Goal: Task Accomplishment & Management: Use online tool/utility

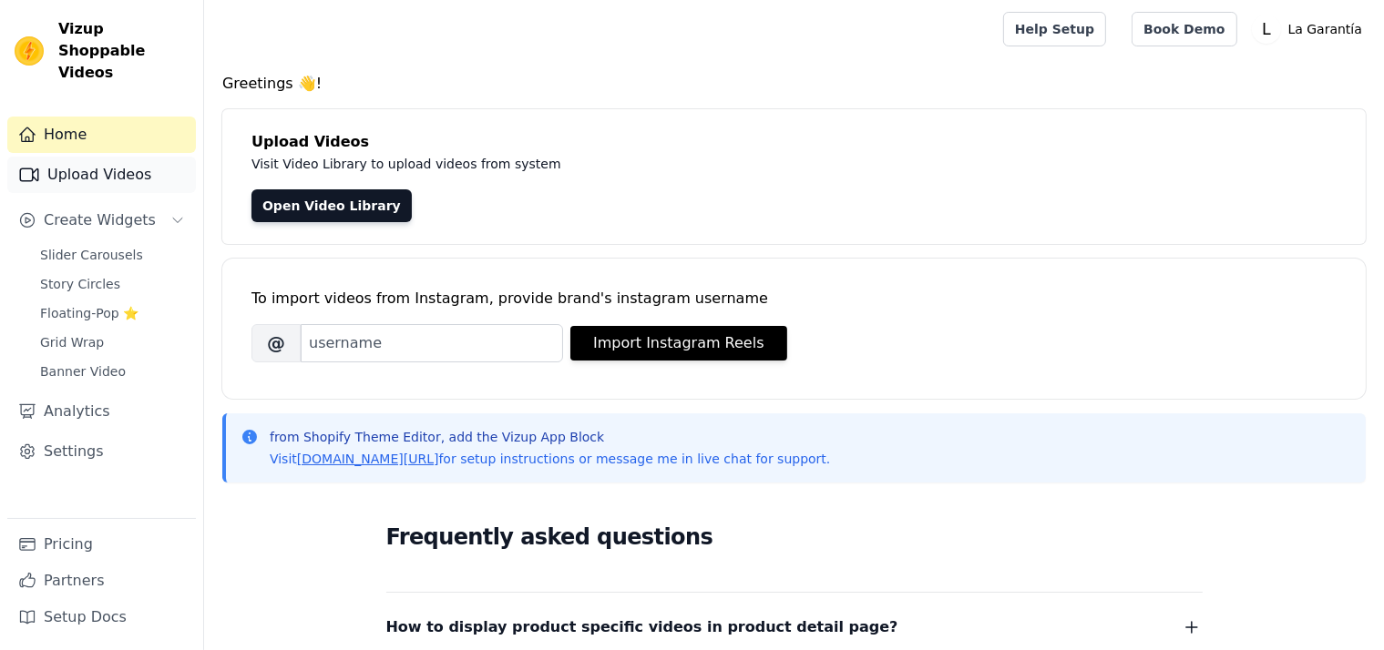
click at [98, 157] on link "Upload Videos" at bounding box center [101, 175] width 189 height 36
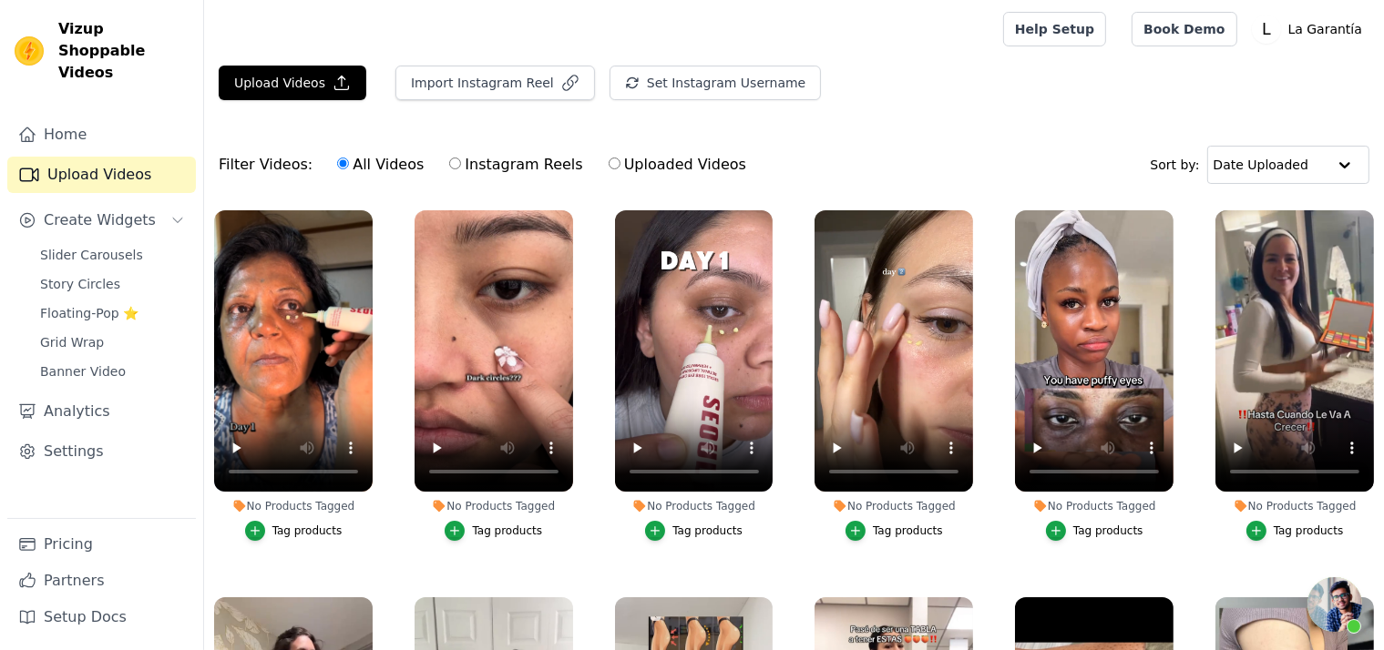
scroll to position [3149, 0]
click at [284, 81] on button "Upload Videos" at bounding box center [293, 83] width 148 height 35
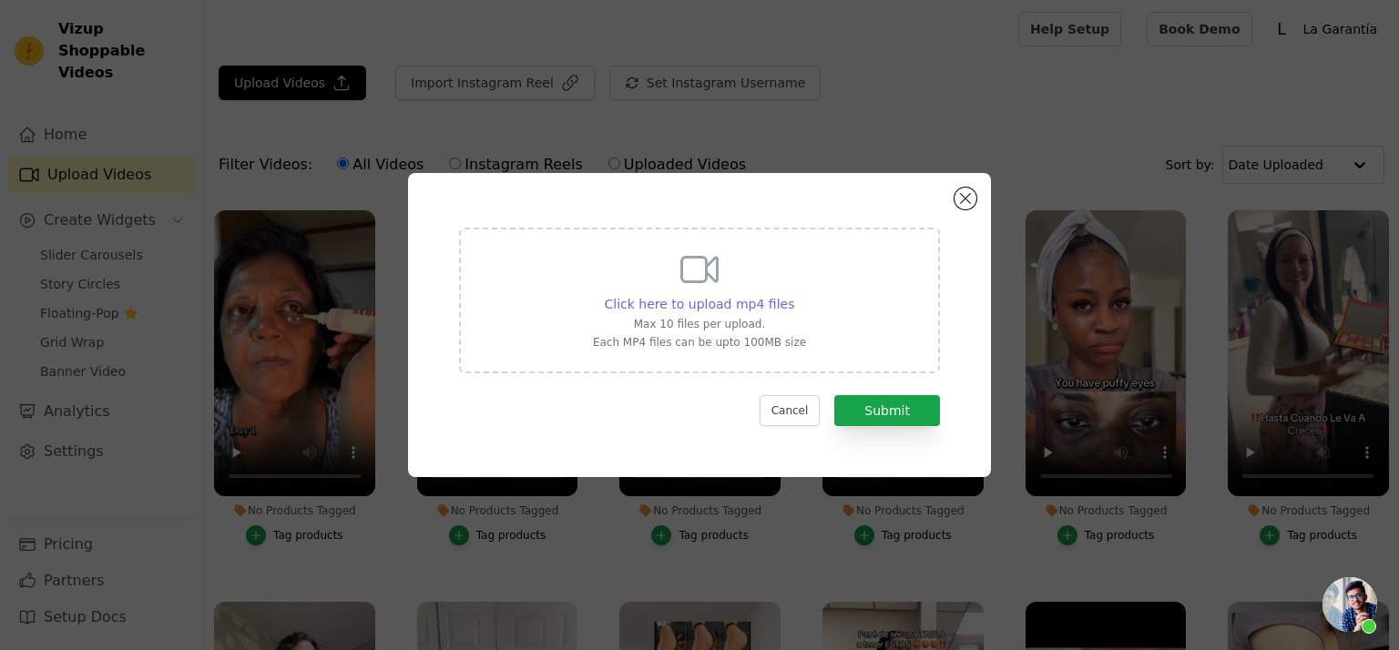
click at [701, 299] on span "Click here to upload mp4 files" at bounding box center [700, 304] width 190 height 15
click at [793, 295] on input "Click here to upload mp4 files Max 10 files per upload. Each MP4 files can be u…" at bounding box center [793, 294] width 1 height 1
type input "C:\fakepath\stick 6.mp4"
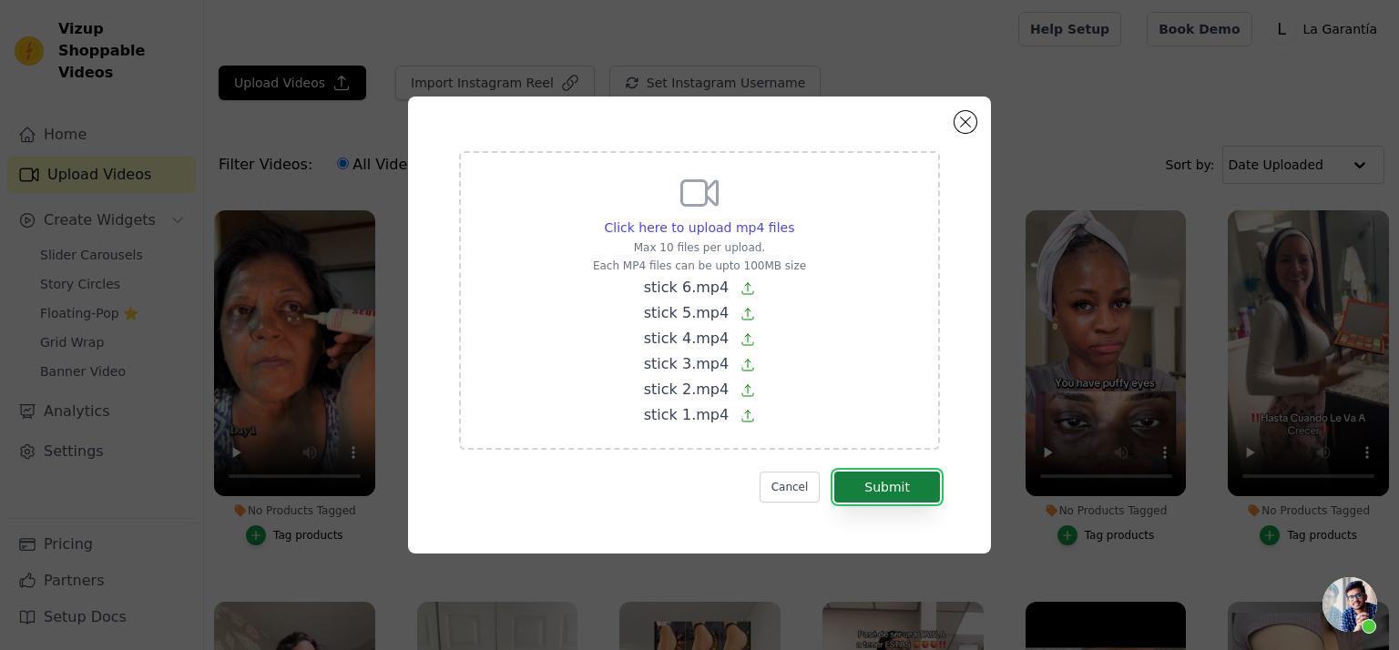
click at [875, 481] on button "Submit" at bounding box center [887, 487] width 106 height 31
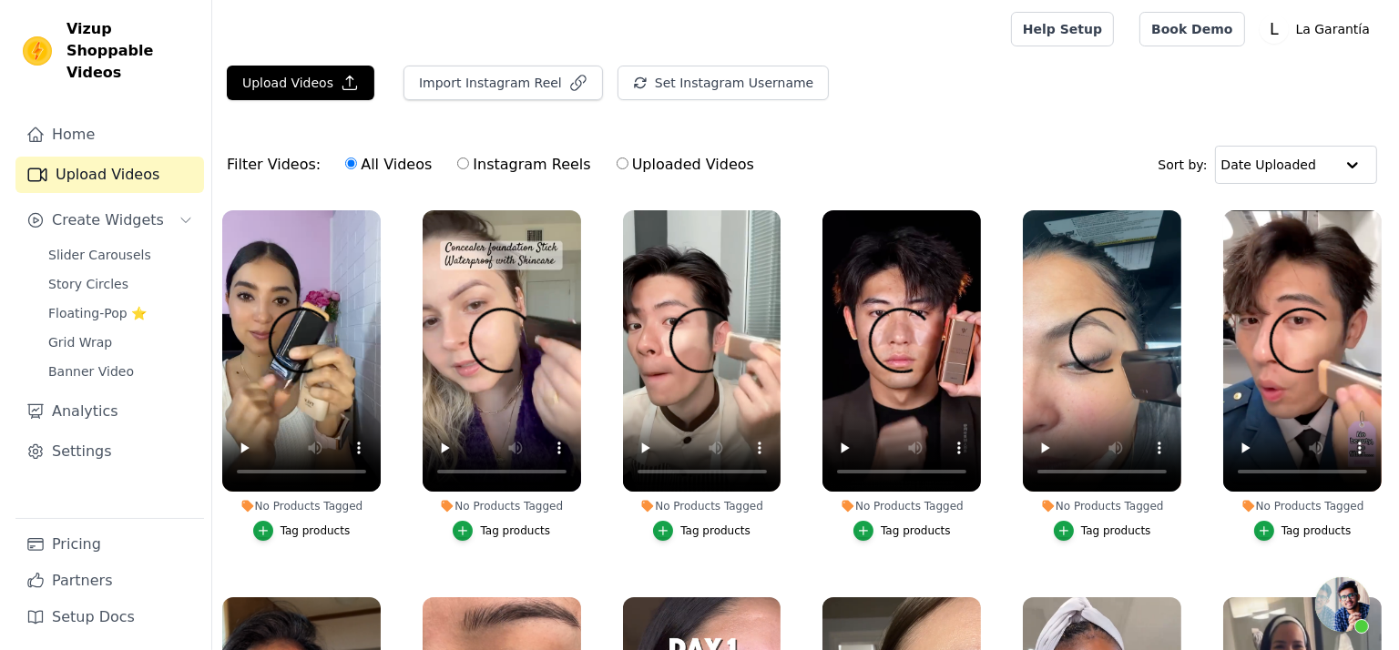
scroll to position [3149, 0]
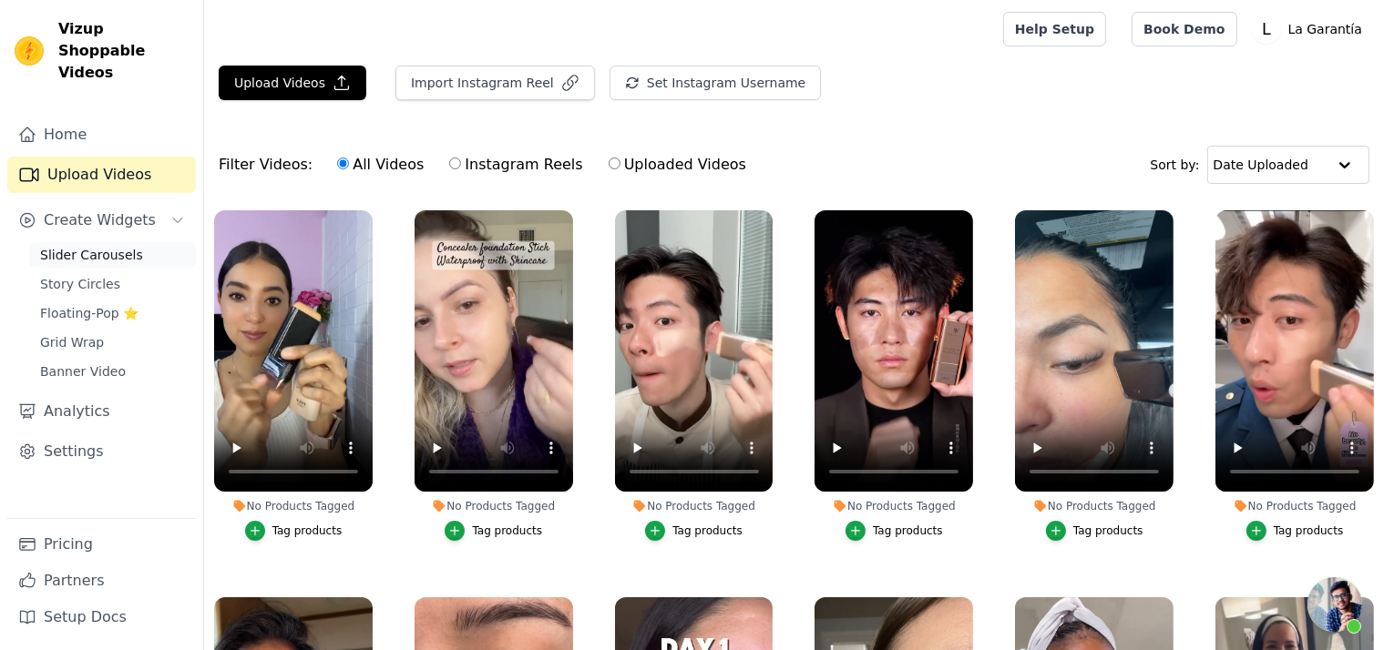
click at [117, 246] on span "Slider Carousels" at bounding box center [91, 255] width 103 height 18
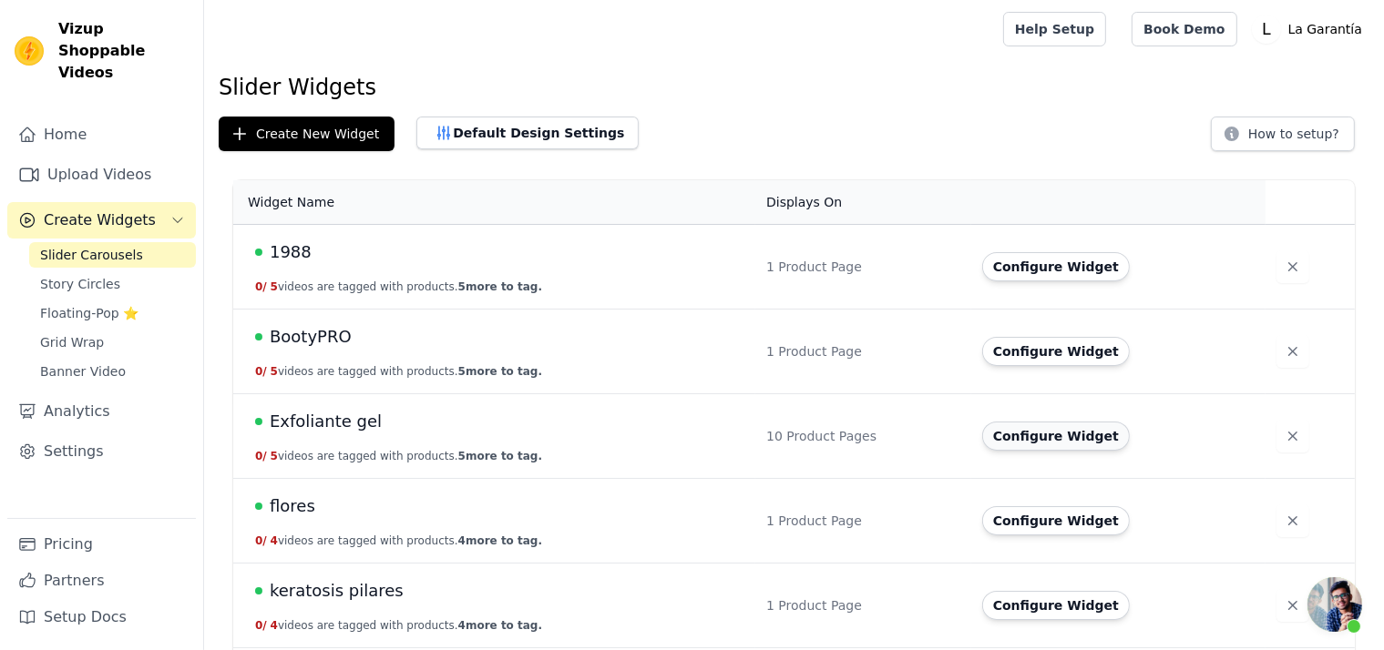
click at [1029, 428] on button "Configure Widget" at bounding box center [1056, 436] width 148 height 29
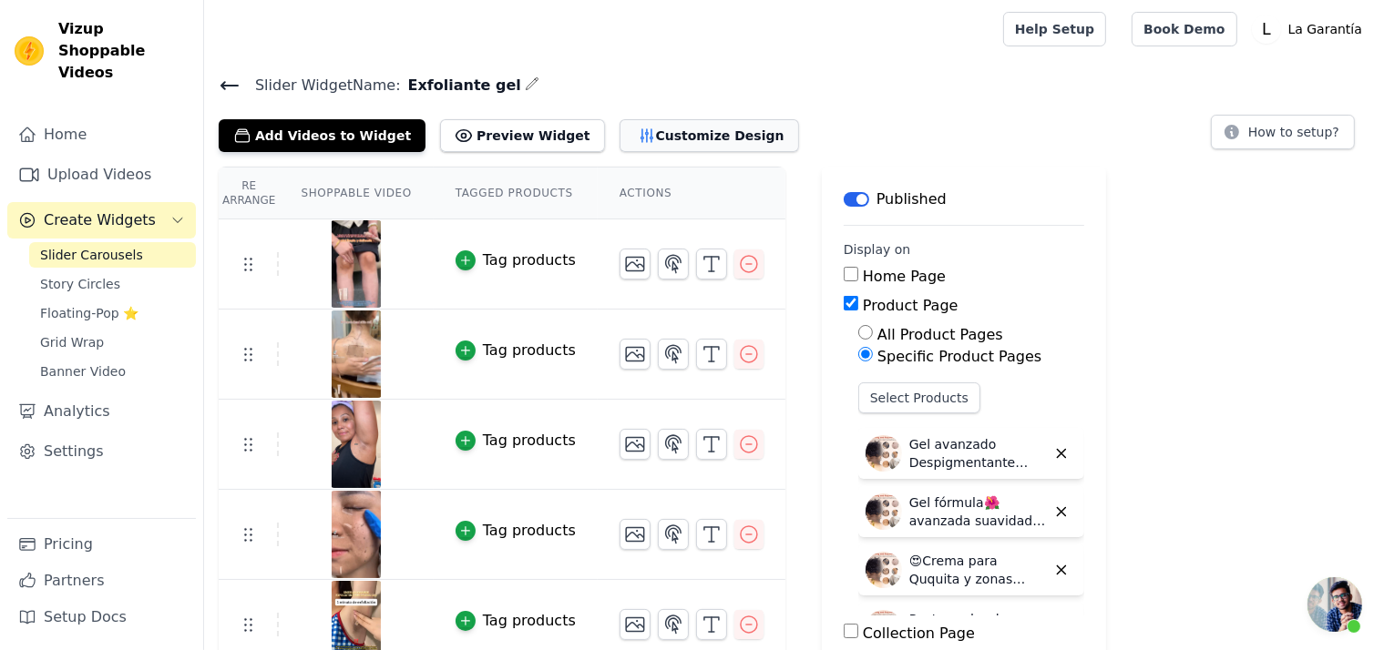
click at [647, 131] on button "Customize Design" at bounding box center [708, 135] width 179 height 33
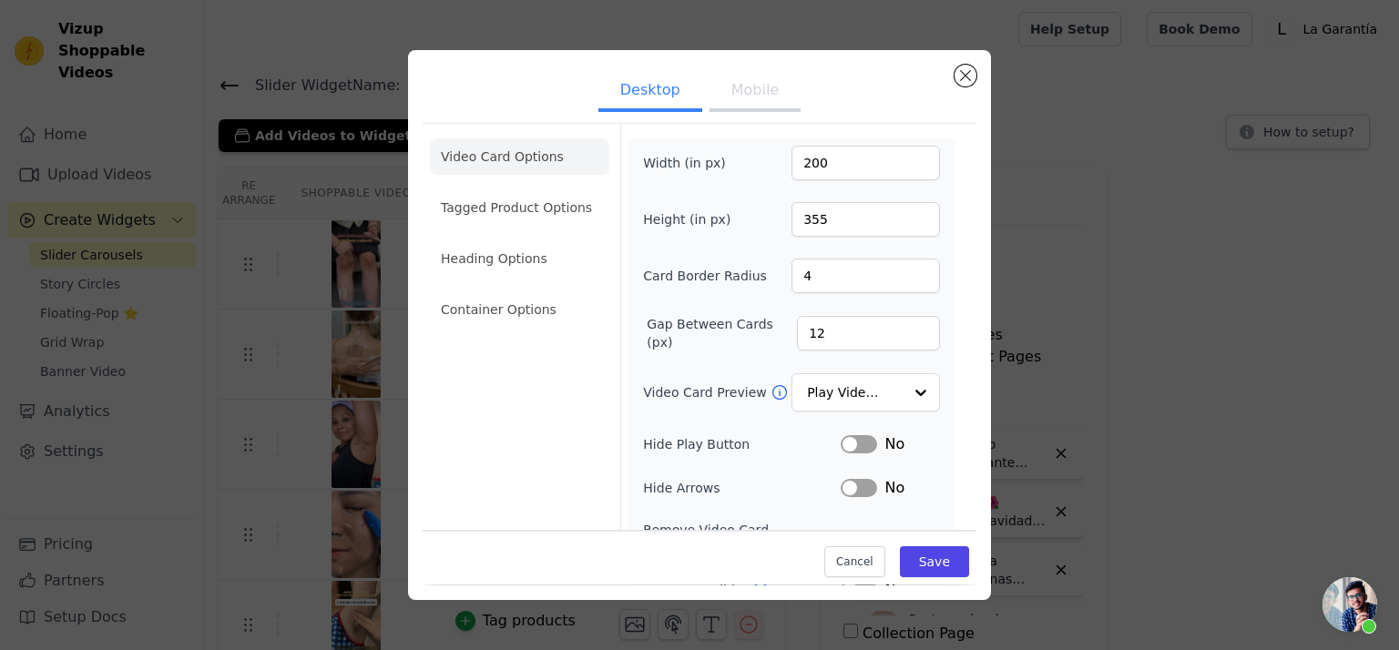
click at [760, 97] on button "Mobile" at bounding box center [755, 92] width 91 height 40
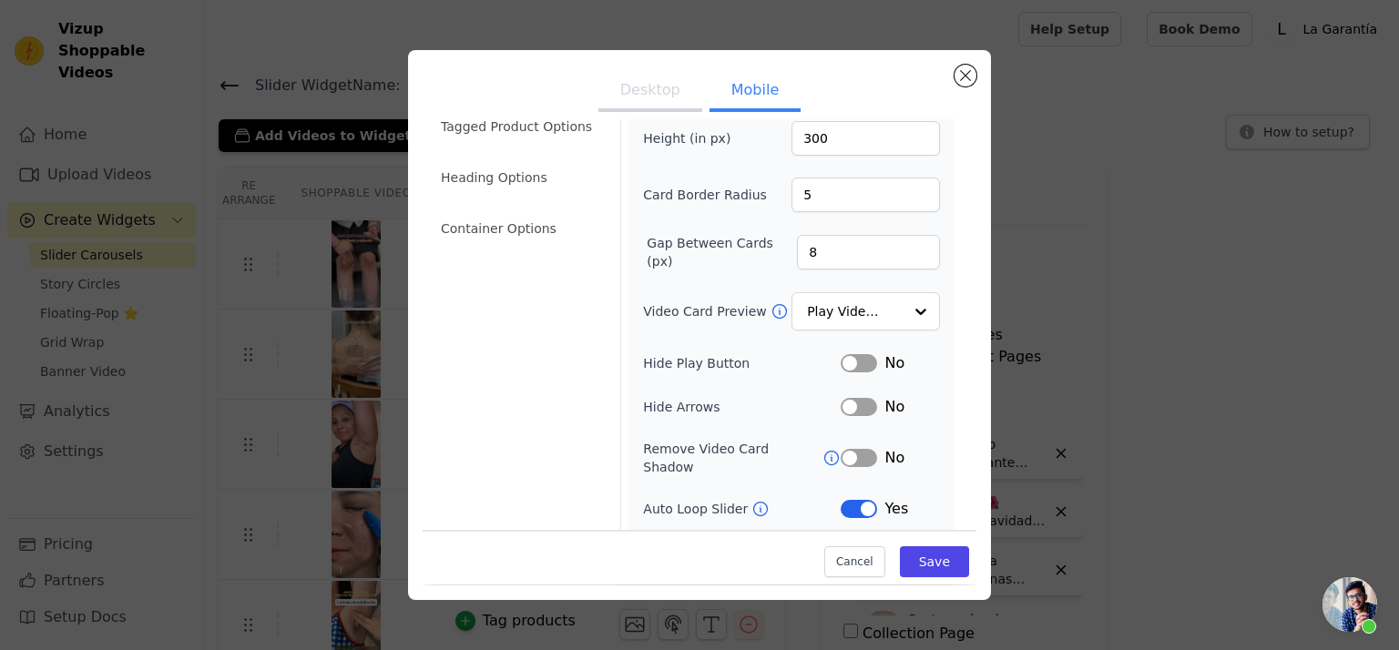
scroll to position [200, 0]
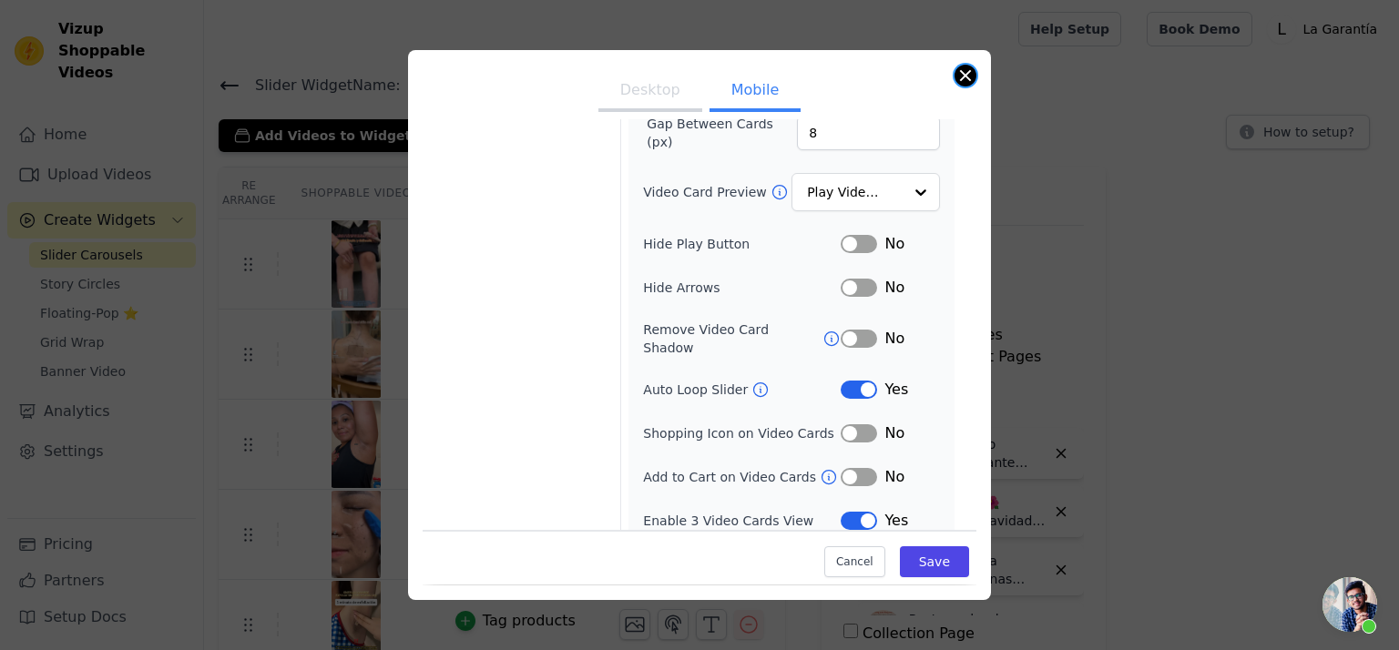
click at [966, 77] on button "Close modal" at bounding box center [966, 76] width 22 height 22
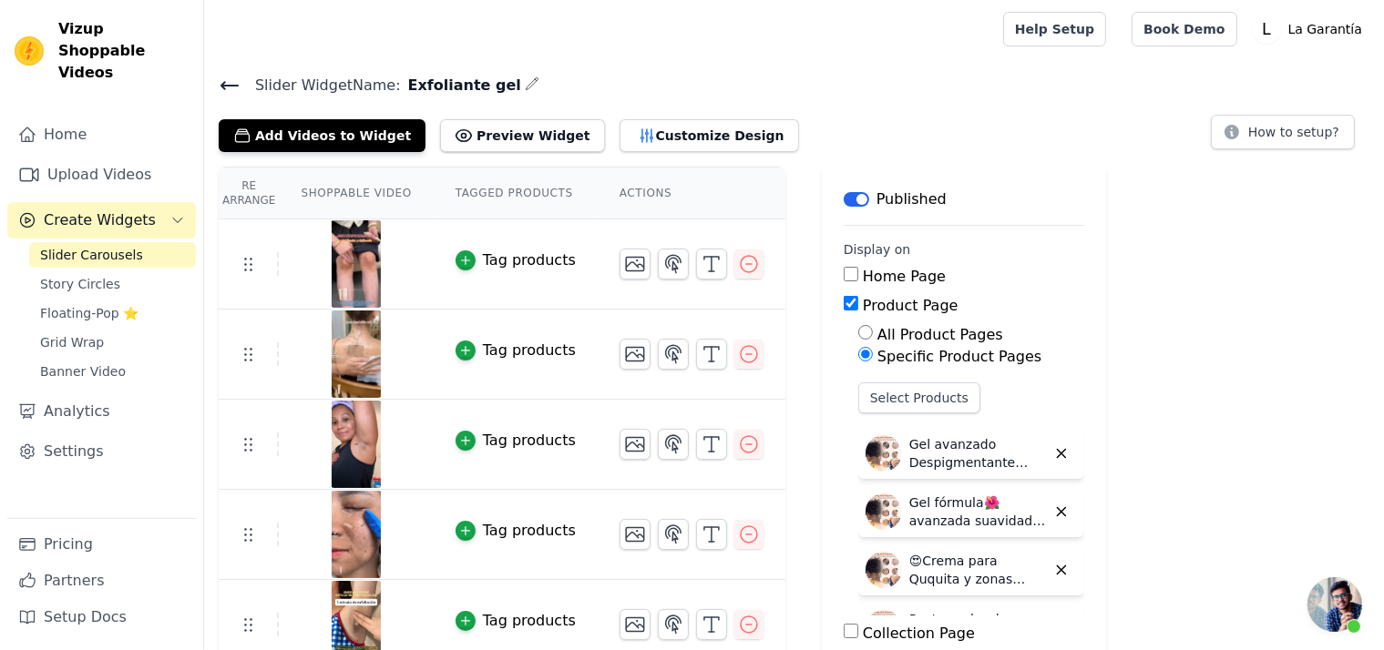
click at [61, 246] on span "Slider Carousels" at bounding box center [91, 255] width 103 height 18
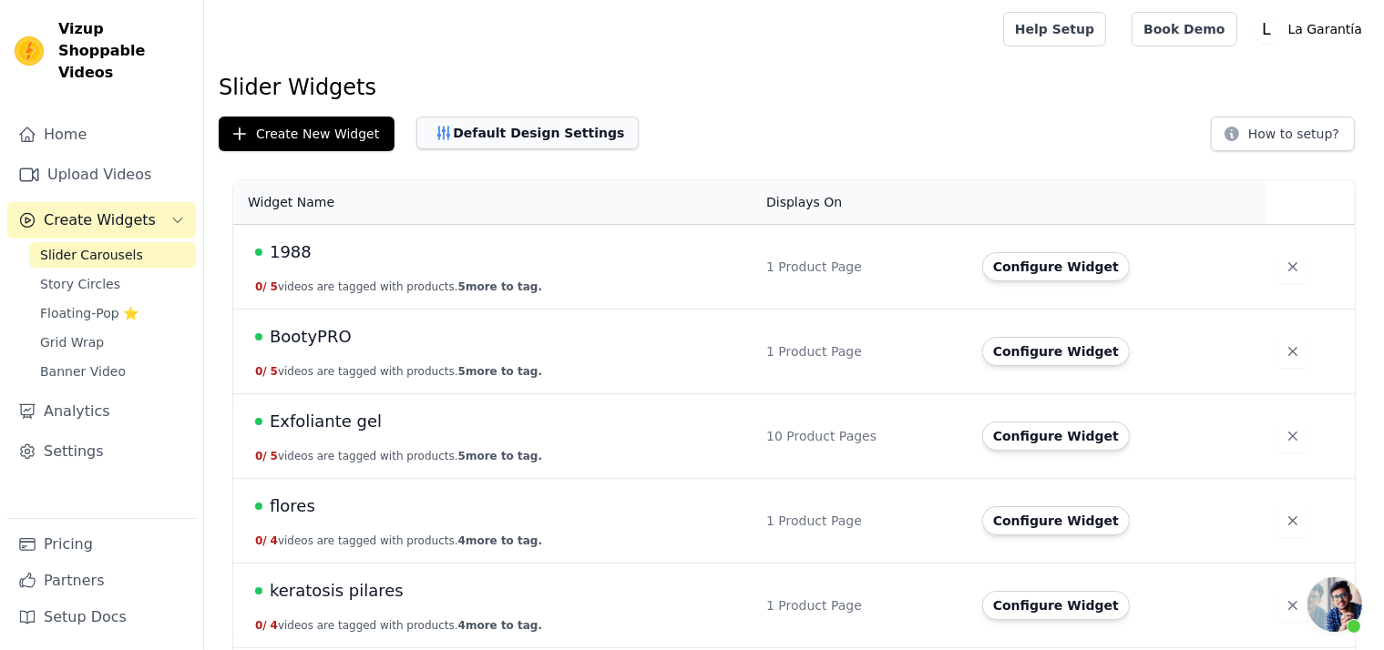
click at [474, 131] on button "Default Design Settings" at bounding box center [527, 133] width 222 height 33
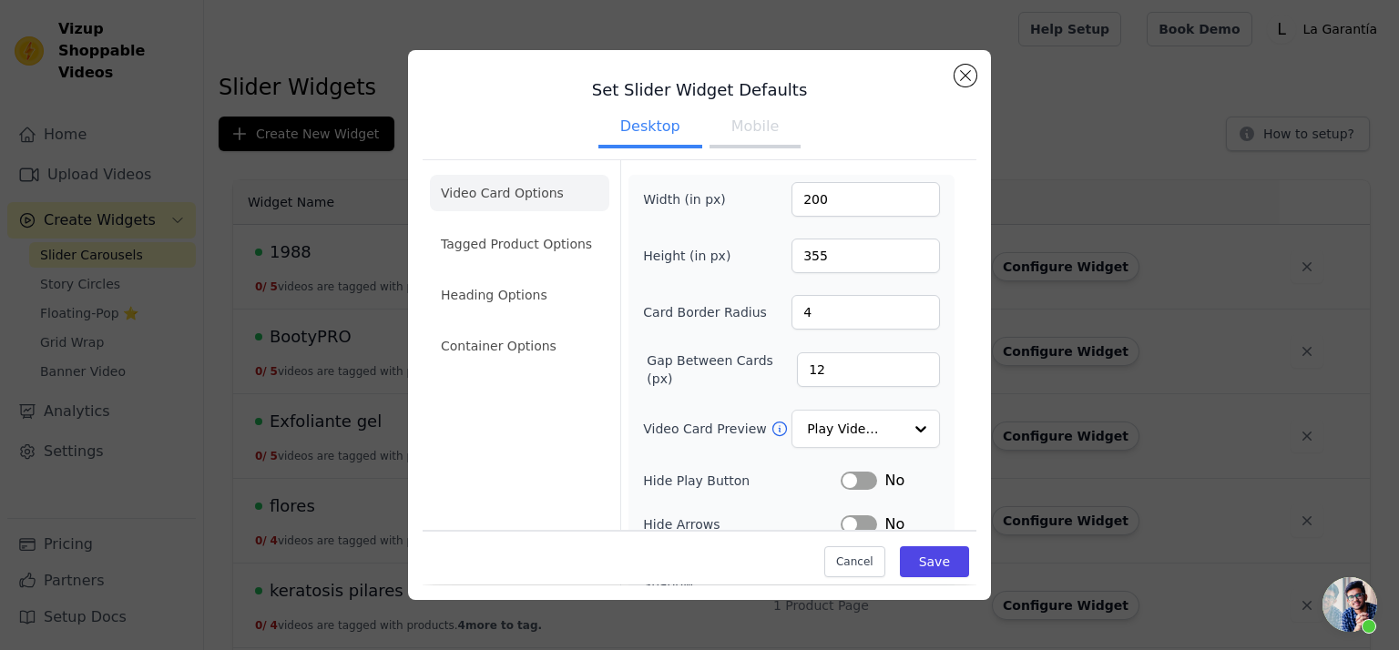
click at [747, 120] on button "Mobile" at bounding box center [755, 128] width 91 height 40
click at [798, 198] on input "200" at bounding box center [866, 199] width 148 height 35
type input "50"
click at [806, 261] on input "355" at bounding box center [866, 256] width 148 height 35
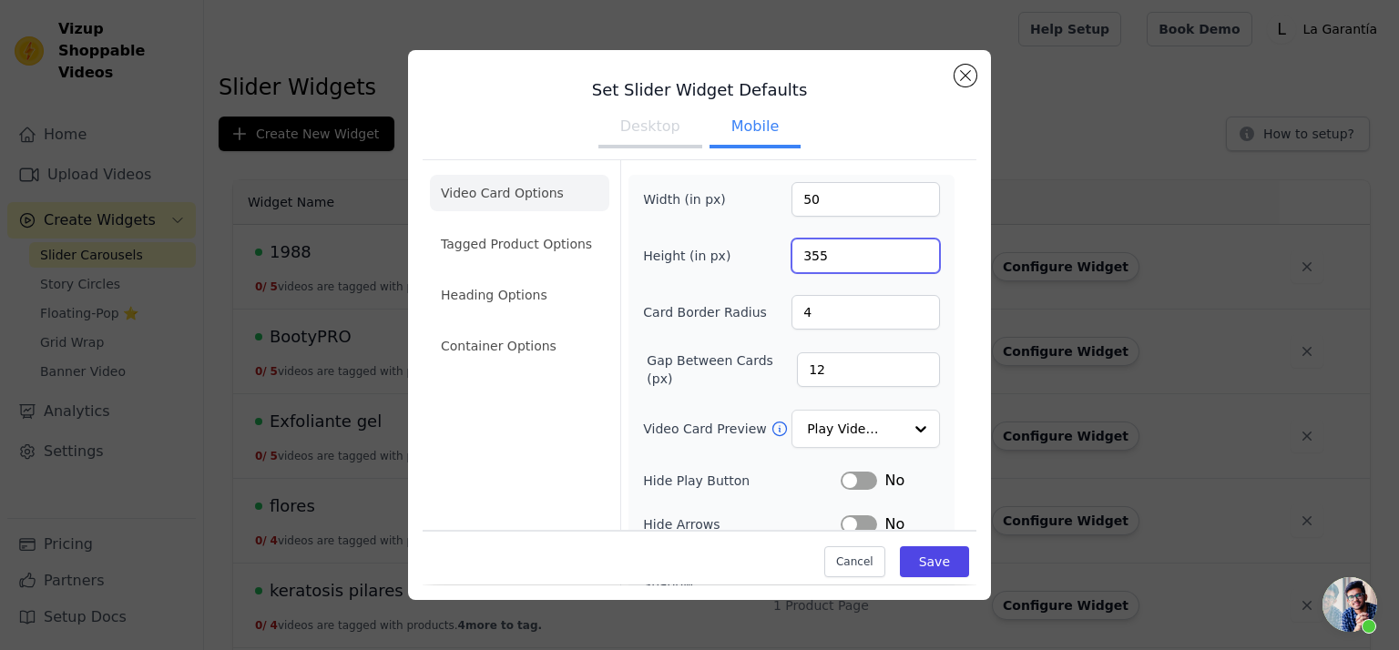
click at [806, 261] on input "355" at bounding box center [866, 256] width 148 height 35
type input "300"
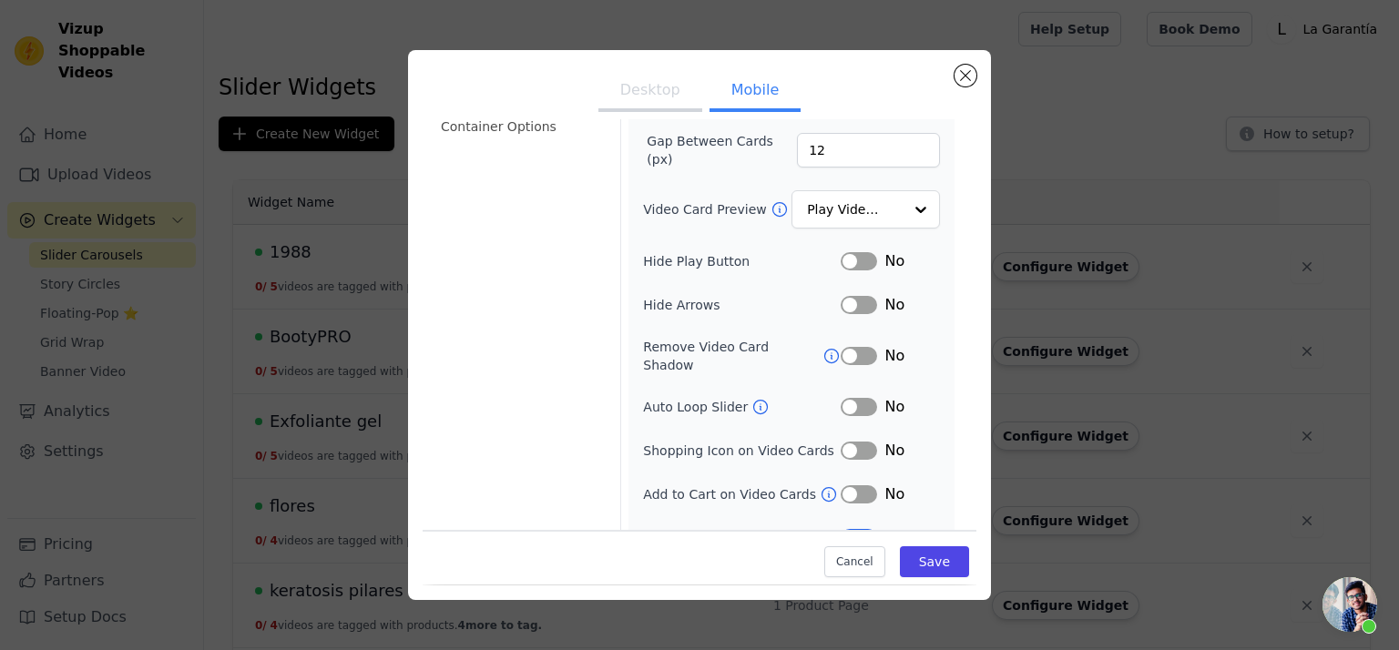
scroll to position [237, 0]
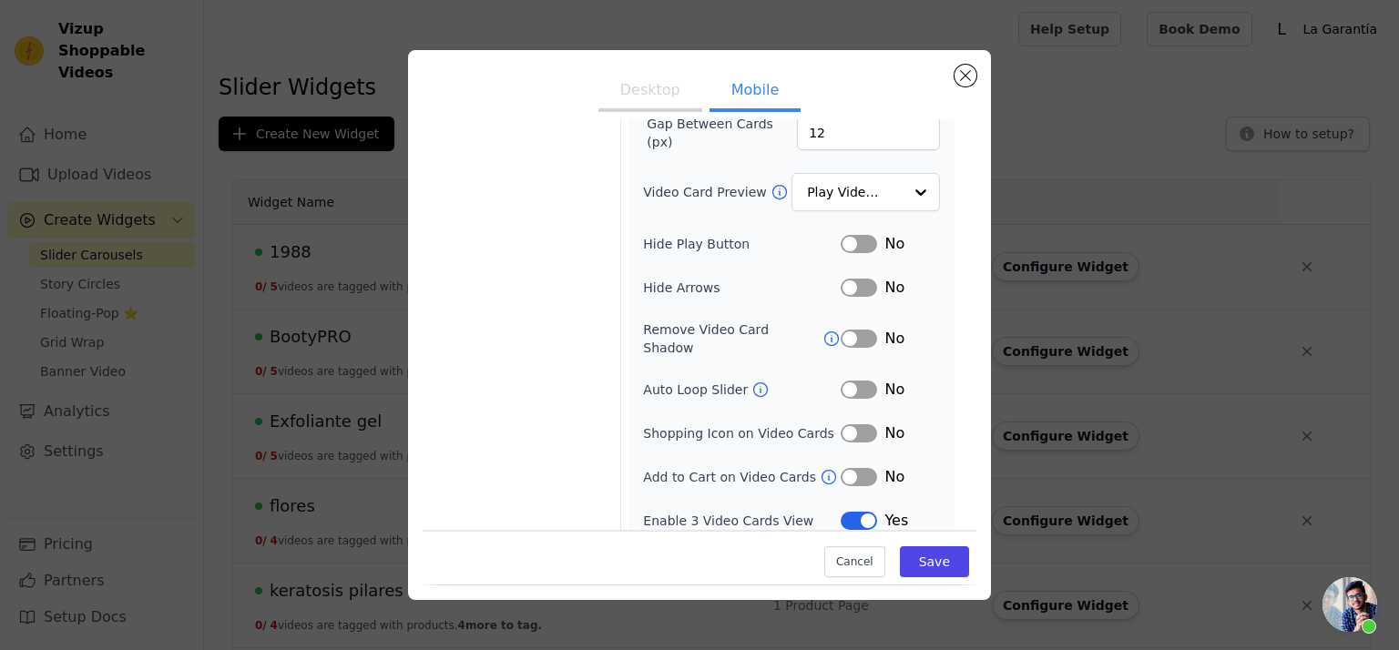
click at [860, 381] on button "Label" at bounding box center [859, 390] width 36 height 18
click at [828, 198] on input "Video Card Preview" at bounding box center [855, 193] width 94 height 36
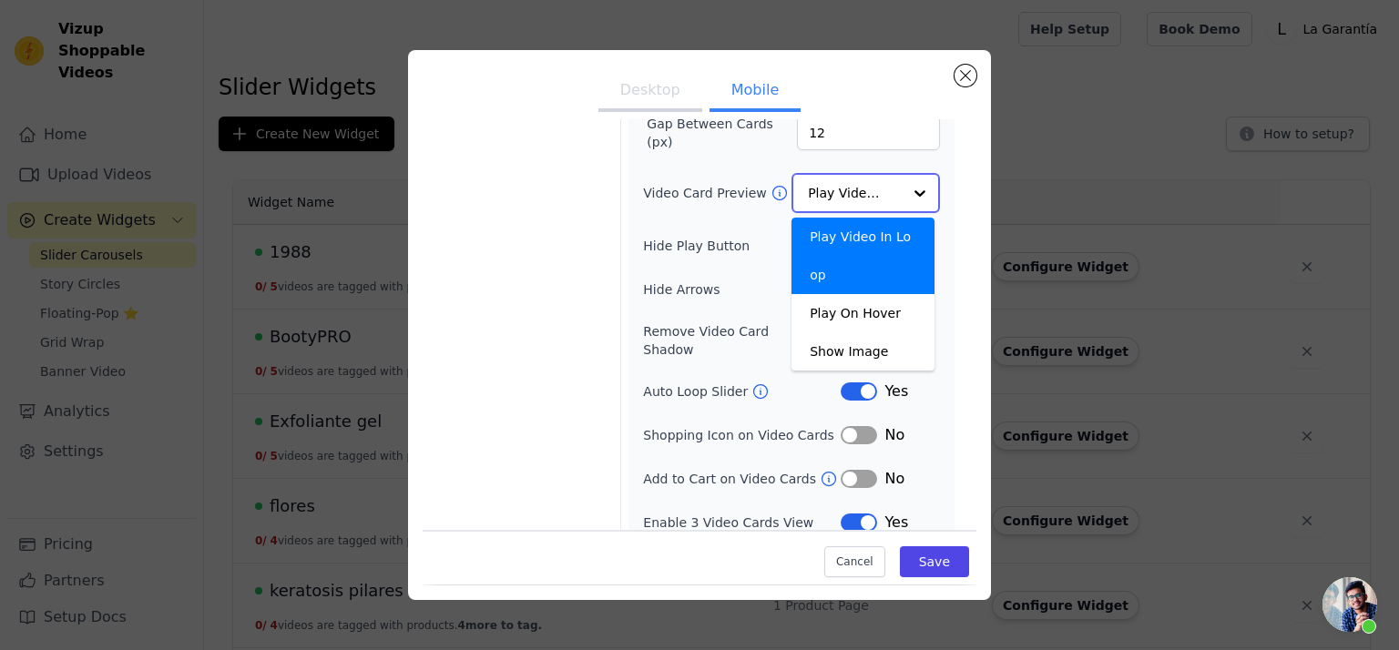
click at [828, 198] on input "Video Card Preview" at bounding box center [855, 193] width 94 height 36
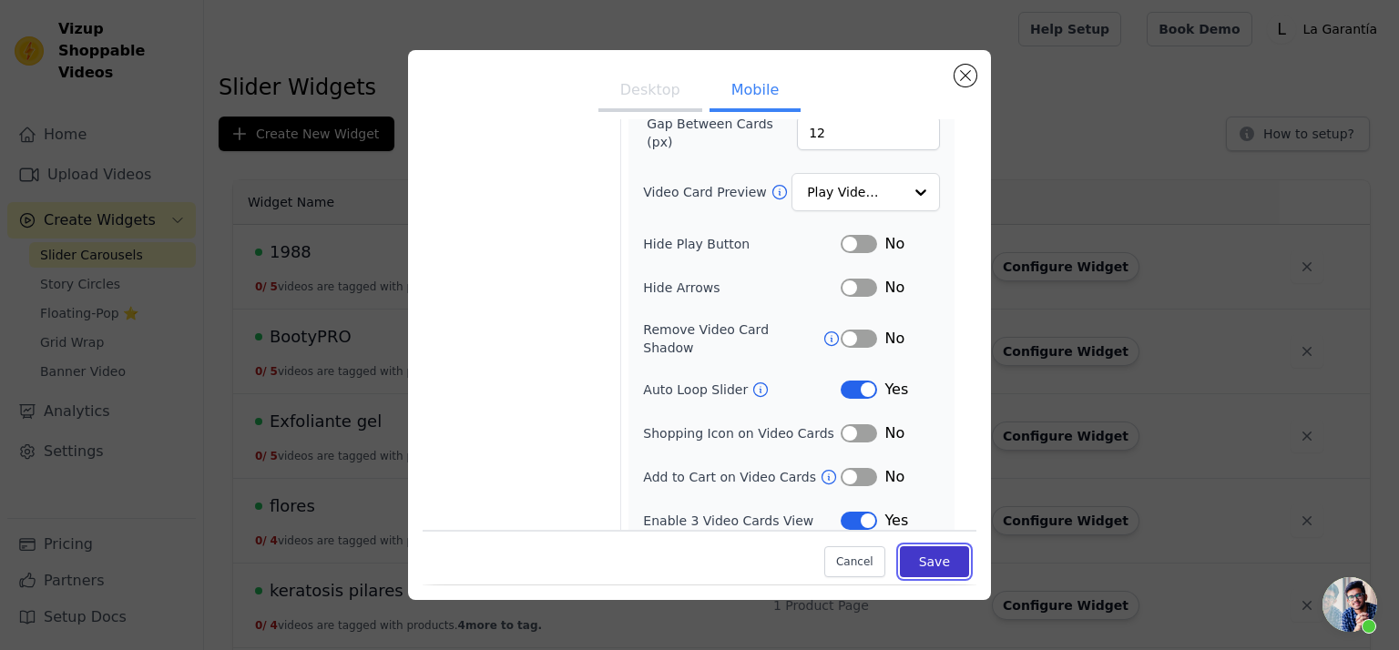
click at [918, 551] on button "Save" at bounding box center [934, 562] width 69 height 31
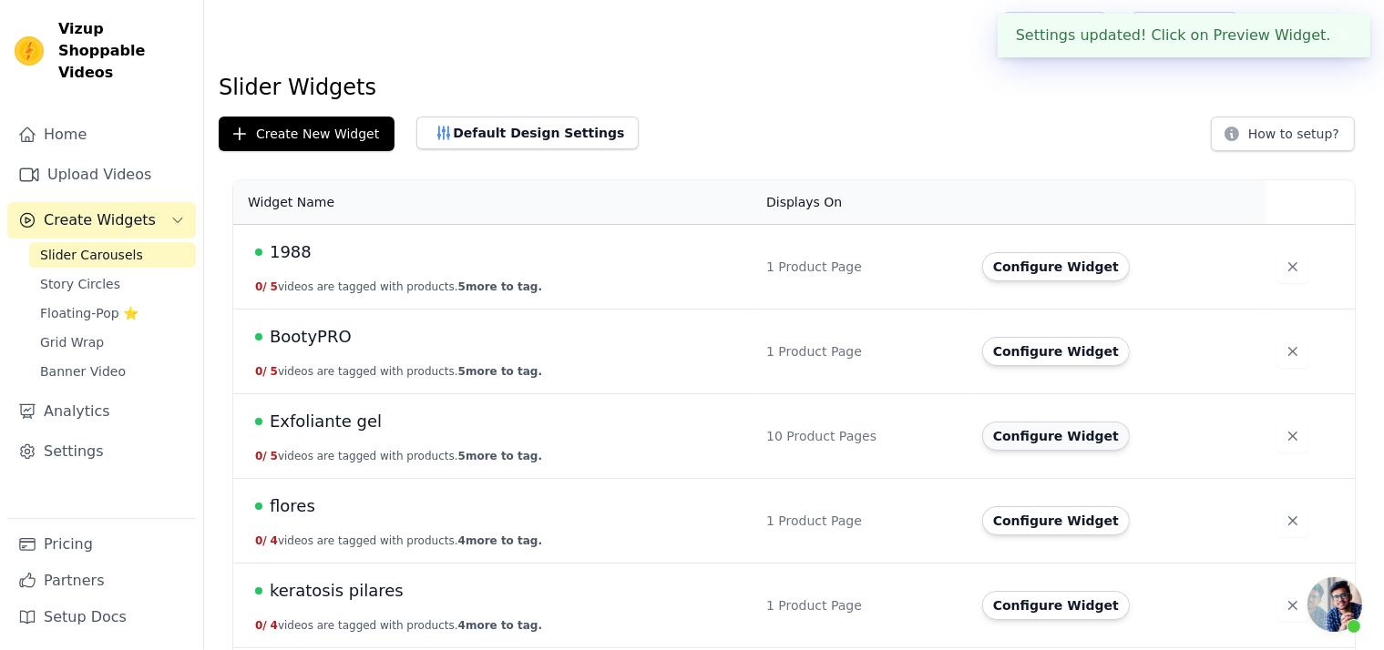
click at [1065, 443] on button "Configure Widget" at bounding box center [1056, 436] width 148 height 29
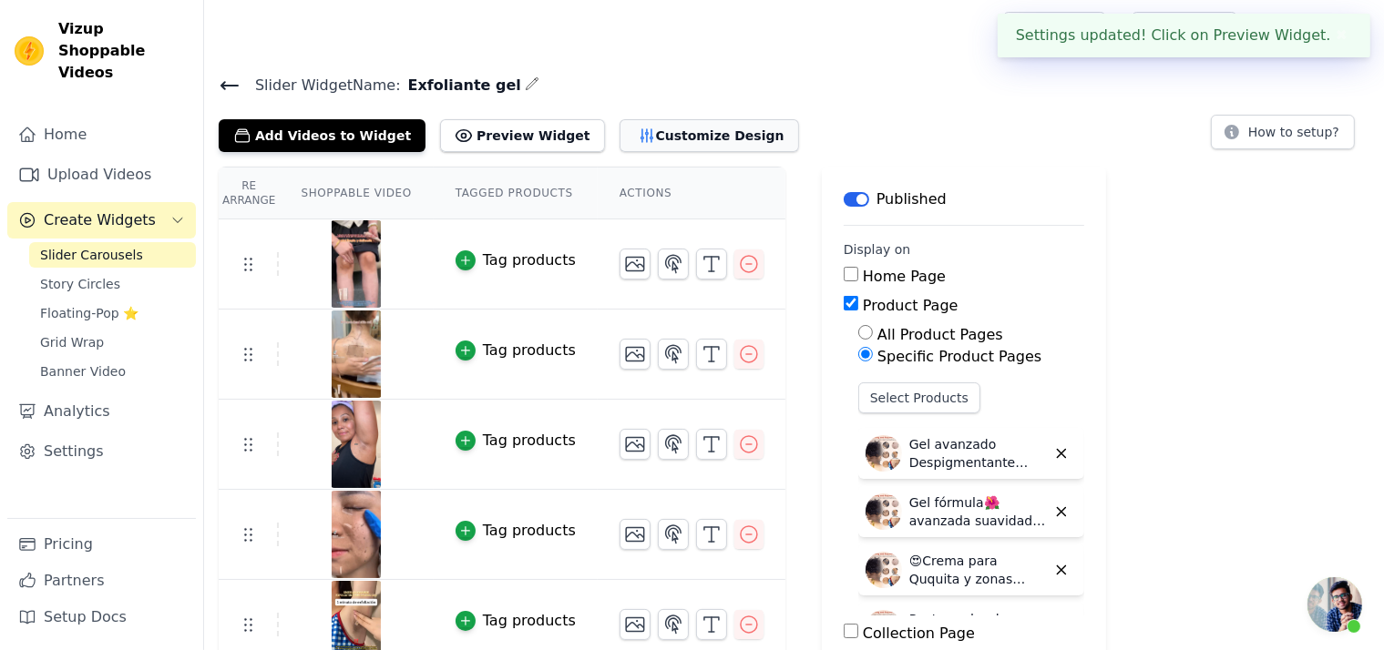
click at [619, 133] on button "Customize Design" at bounding box center [708, 135] width 179 height 33
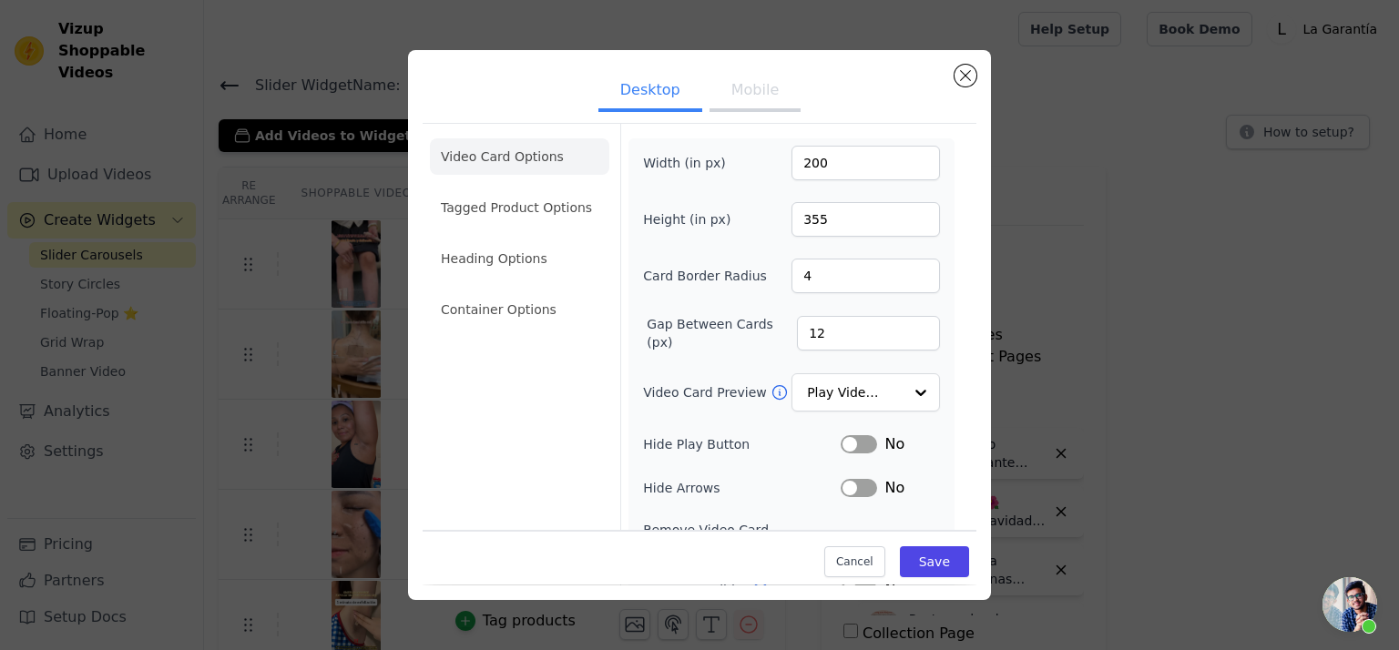
click at [746, 90] on button "Mobile" at bounding box center [755, 92] width 91 height 40
click at [962, 70] on button "Close modal" at bounding box center [966, 76] width 22 height 22
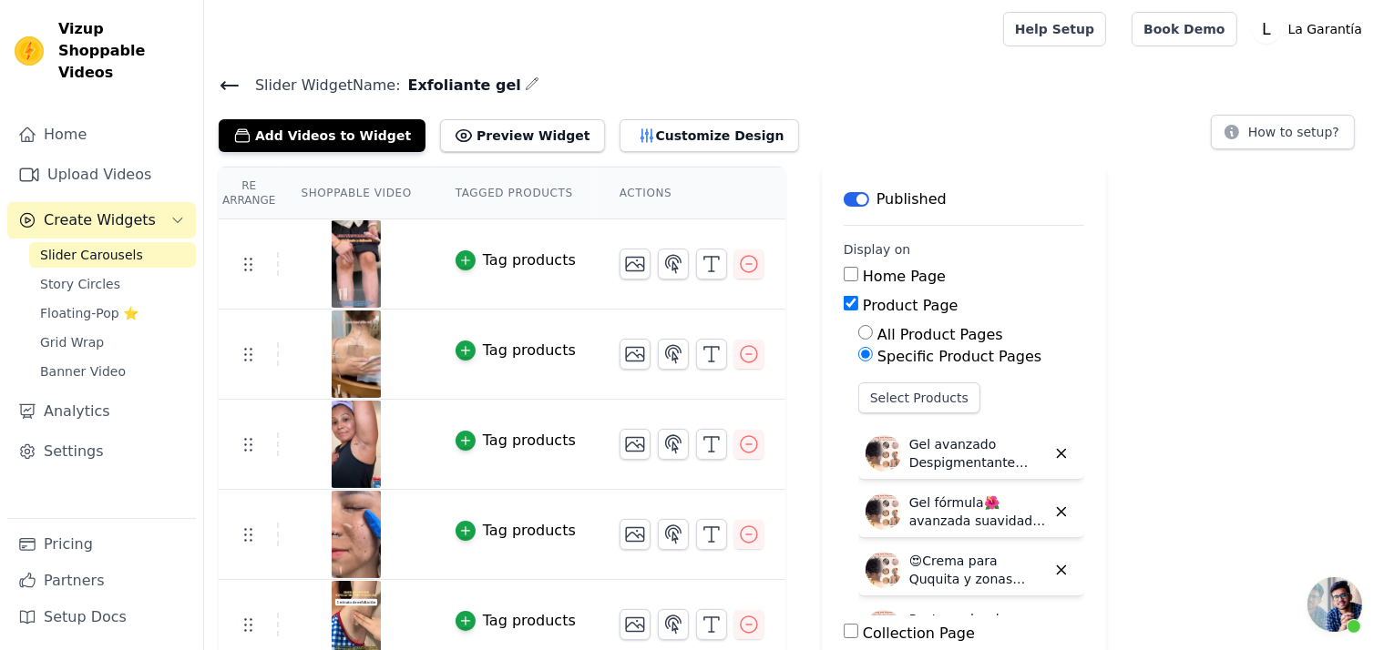
click at [64, 246] on span "Slider Carousels" at bounding box center [91, 255] width 103 height 18
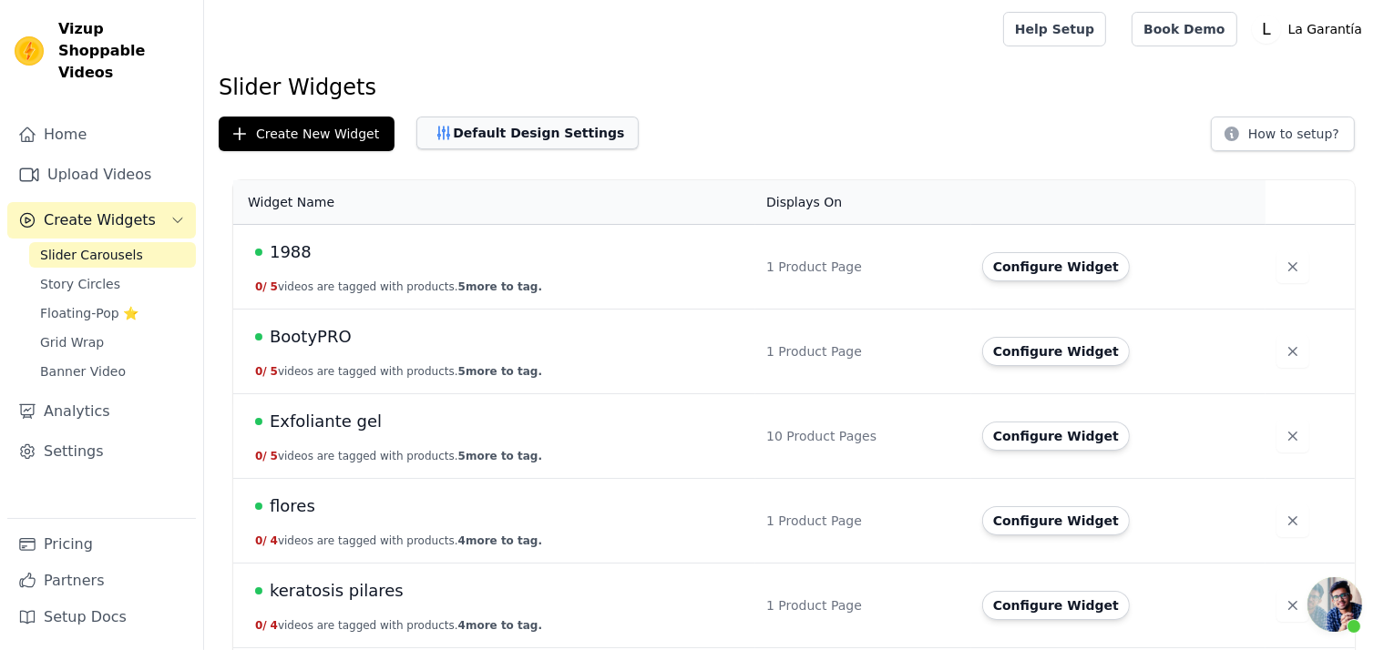
click at [503, 139] on button "Default Design Settings" at bounding box center [527, 133] width 222 height 33
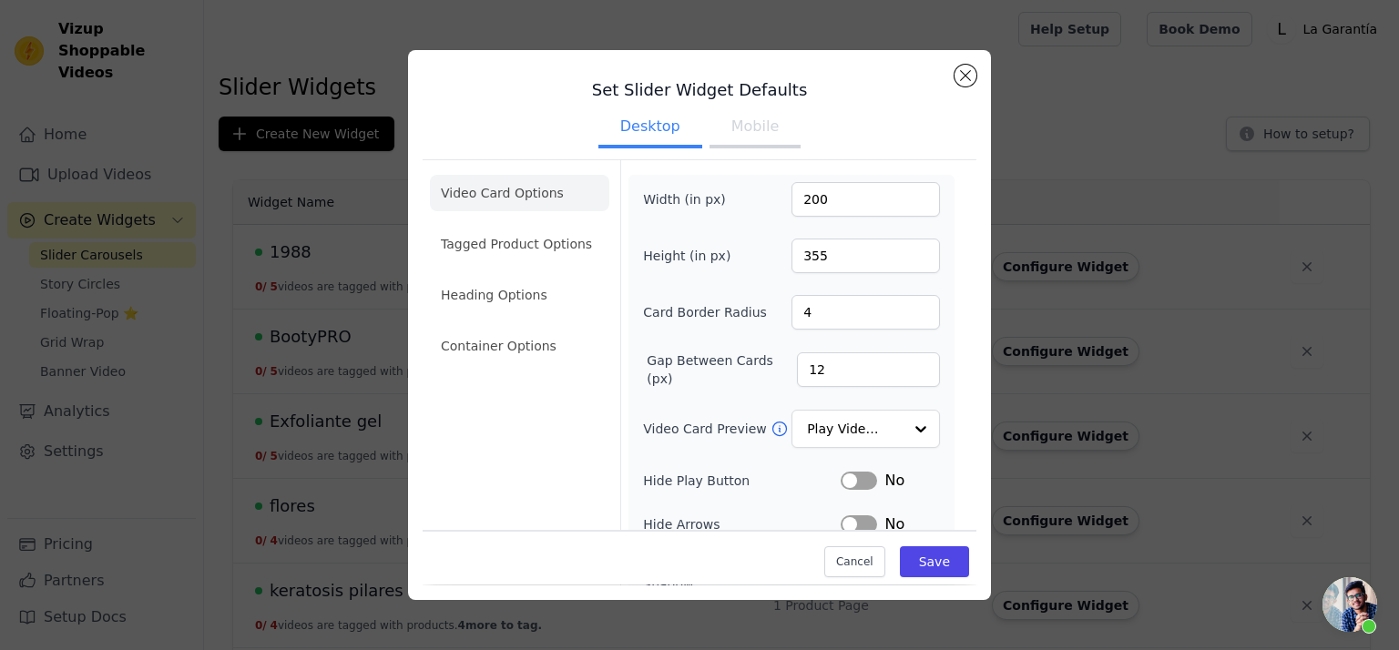
click at [744, 128] on button "Mobile" at bounding box center [755, 128] width 91 height 40
drag, startPoint x: 803, startPoint y: 314, endPoint x: 762, endPoint y: 305, distance: 42.0
click at [763, 305] on div "Card Border Radius 4" at bounding box center [791, 312] width 297 height 35
type input "5"
type input "1"
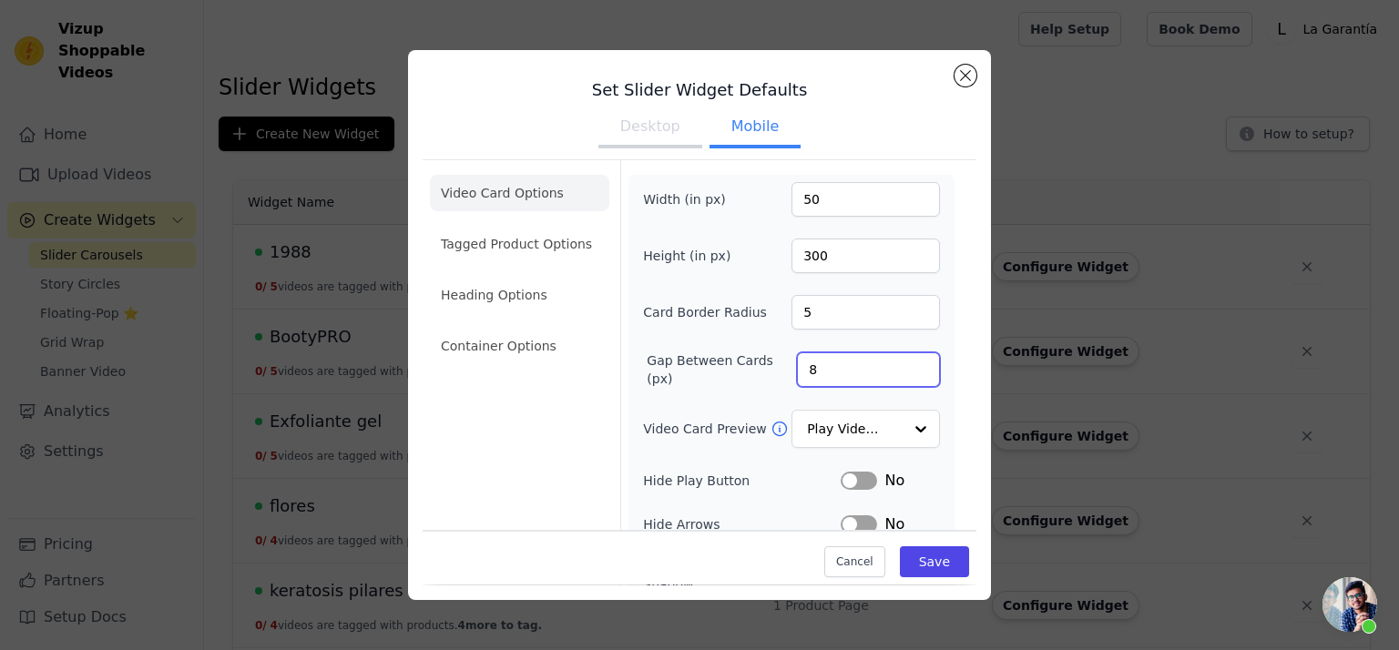
type input "8"
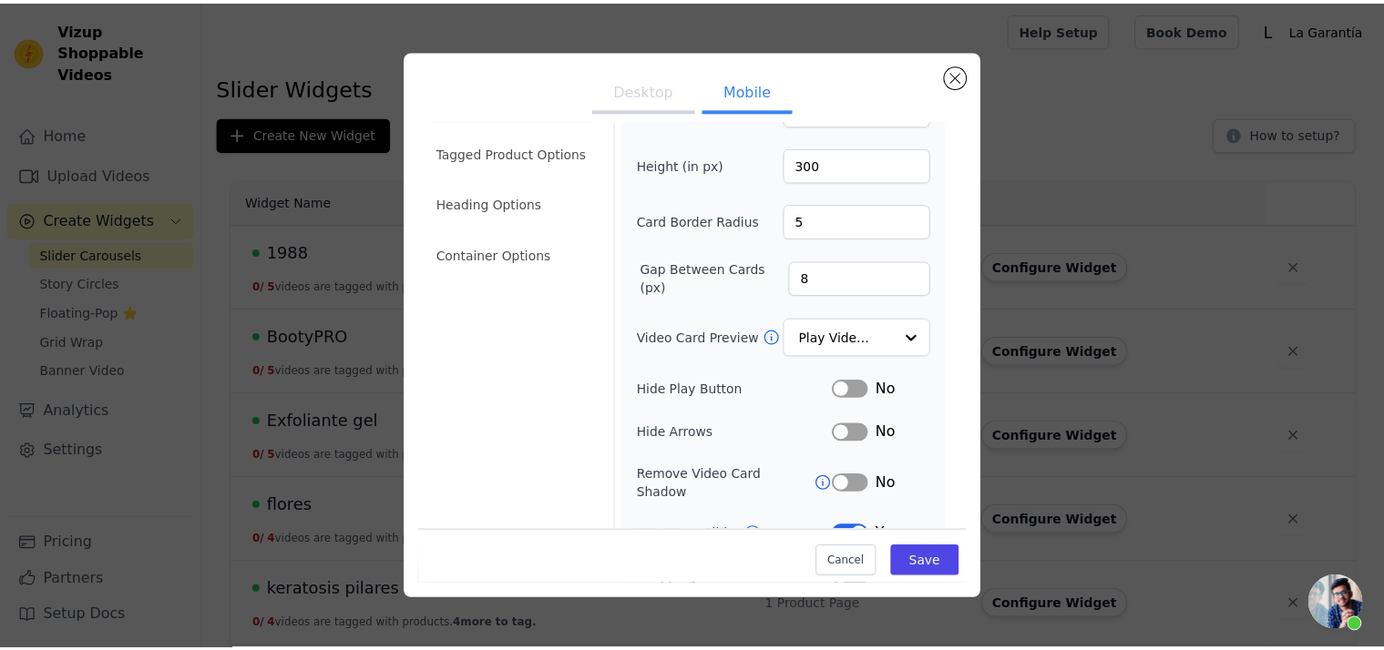
scroll to position [237, 0]
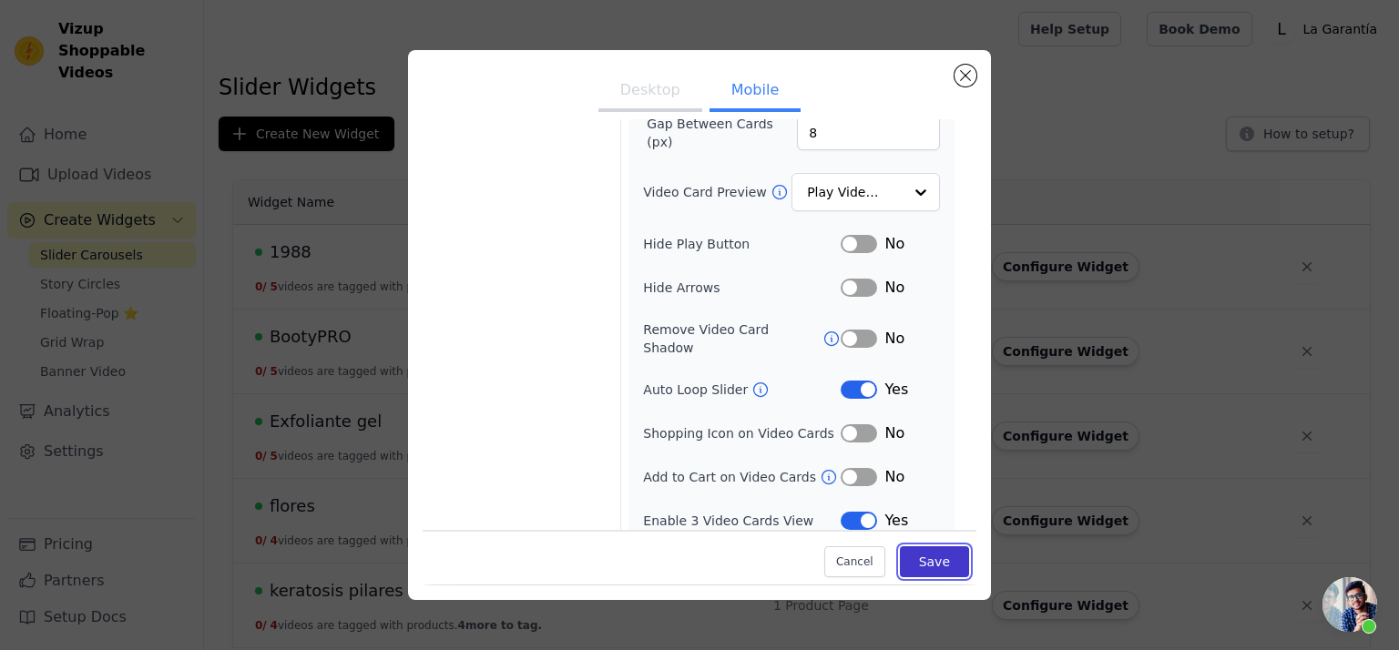
click at [921, 562] on button "Save" at bounding box center [934, 562] width 69 height 31
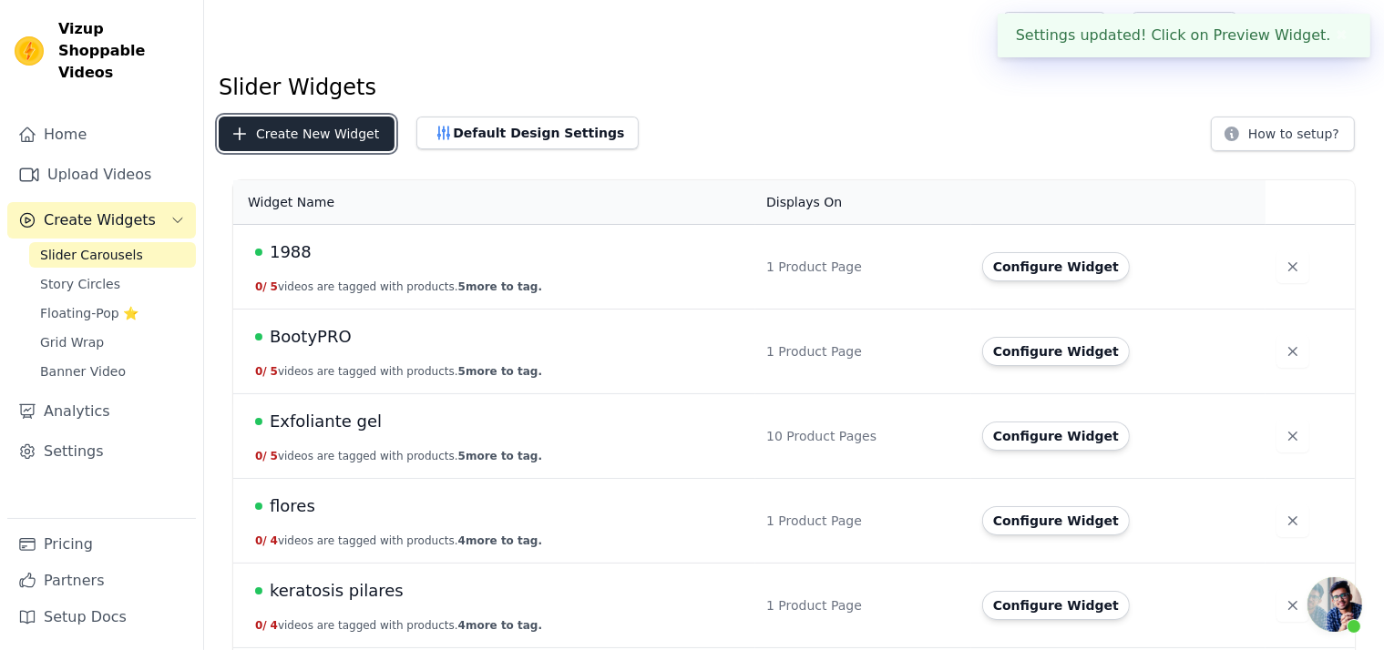
click at [297, 129] on button "Create New Widget" at bounding box center [307, 134] width 176 height 35
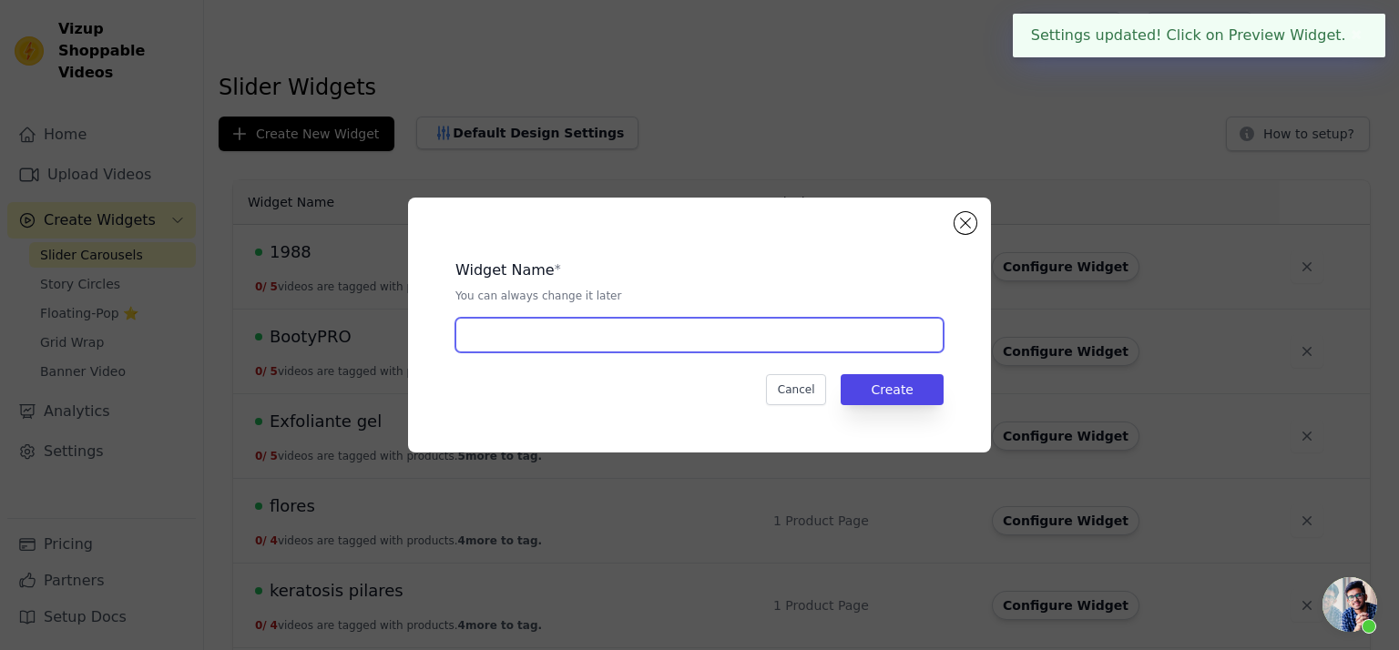
click at [516, 336] on input "text" at bounding box center [699, 335] width 488 height 35
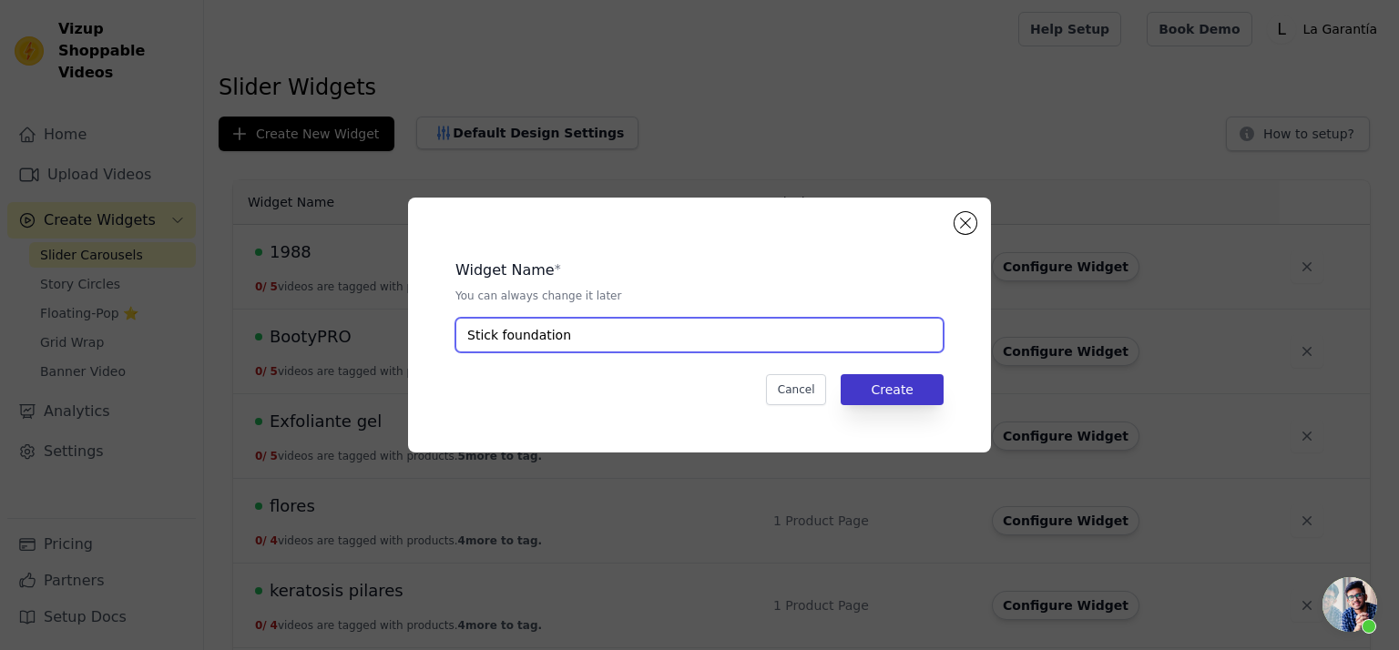
type input "Stick foundation"
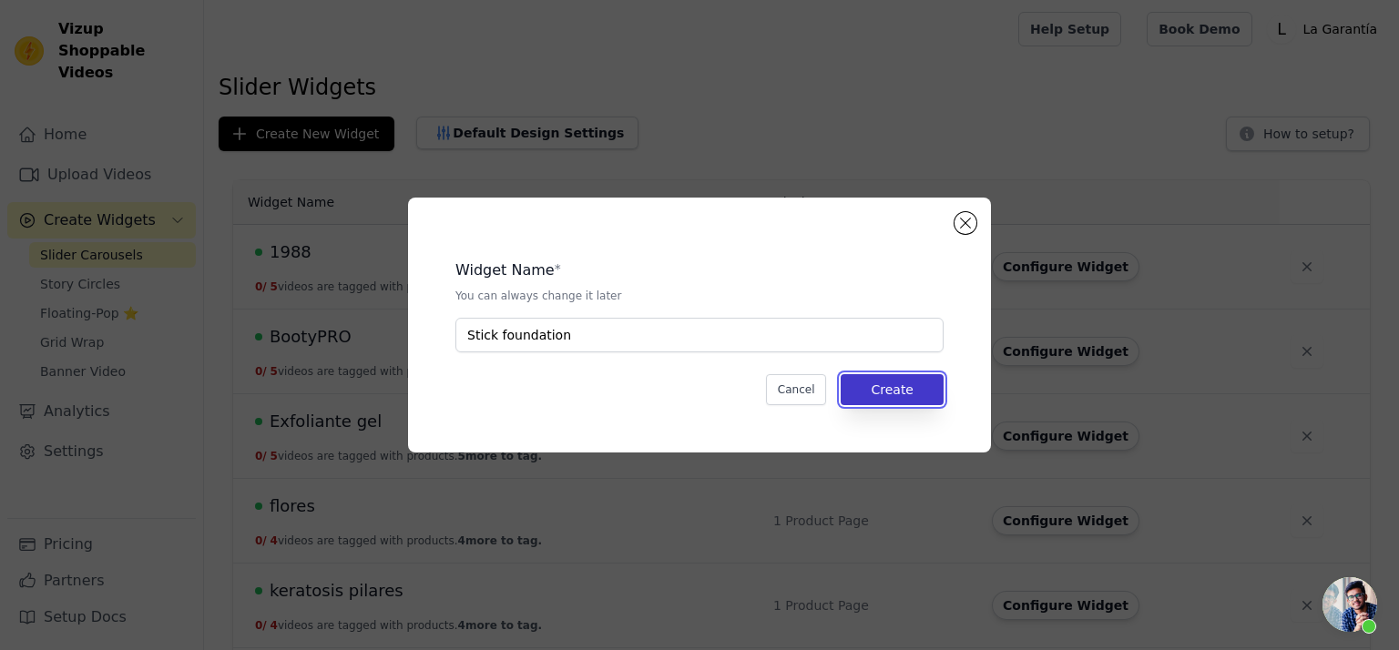
click at [894, 401] on button "Create" at bounding box center [892, 389] width 103 height 31
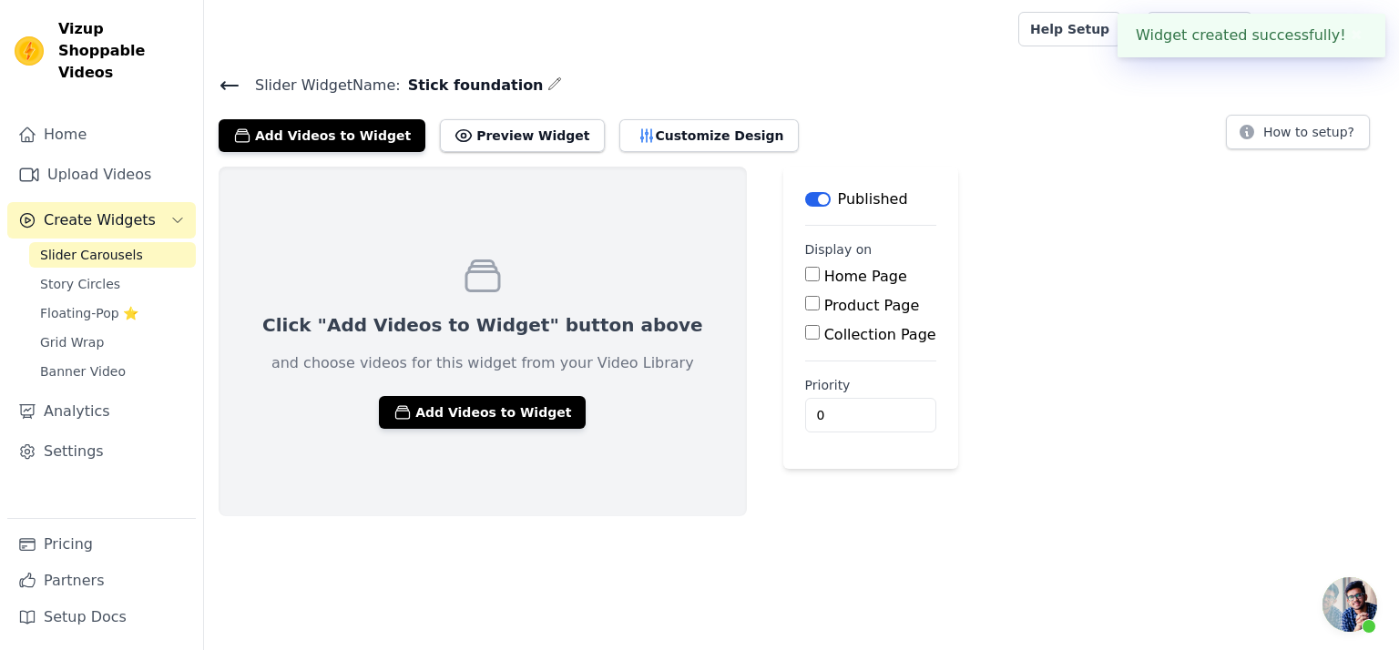
click at [805, 300] on input "Product Page" at bounding box center [812, 303] width 15 height 15
checkbox input "true"
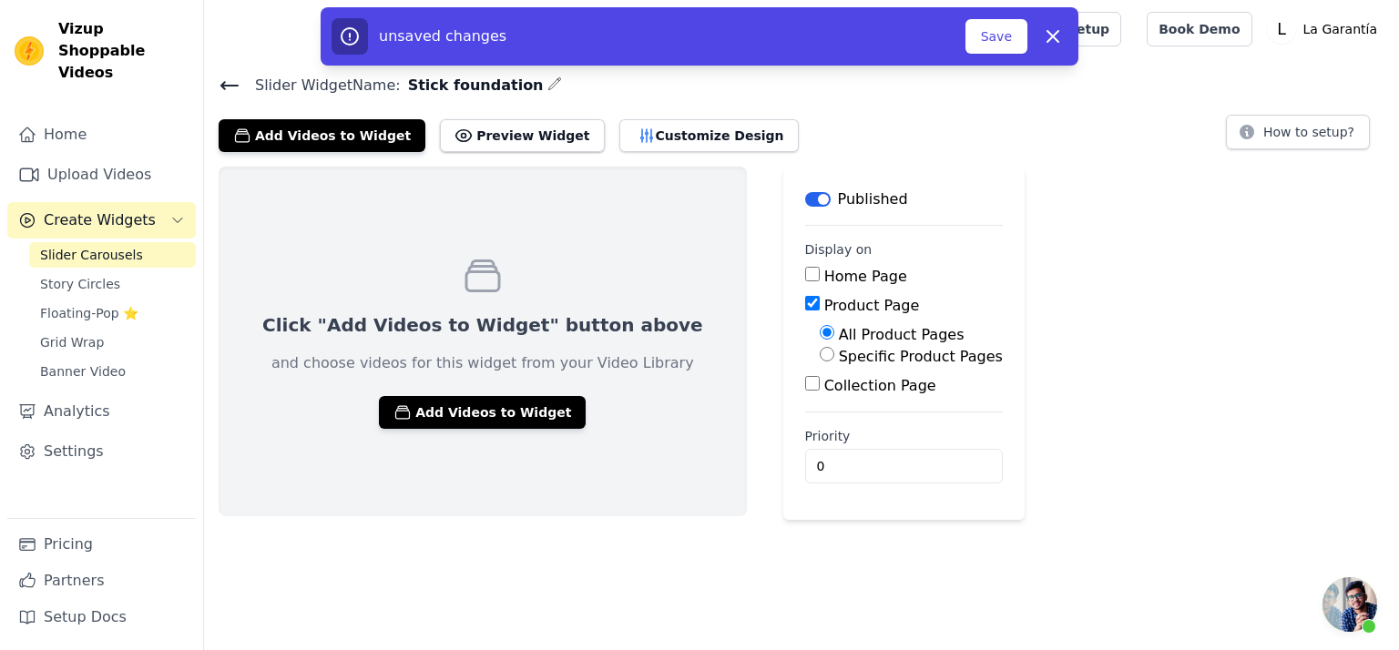
click at [839, 357] on label "Specific Product Pages" at bounding box center [921, 356] width 164 height 17
click at [820, 357] on input "Specific Product Pages" at bounding box center [827, 354] width 15 height 15
radio input "true"
click at [821, 384] on button "Select Products" at bounding box center [881, 398] width 122 height 31
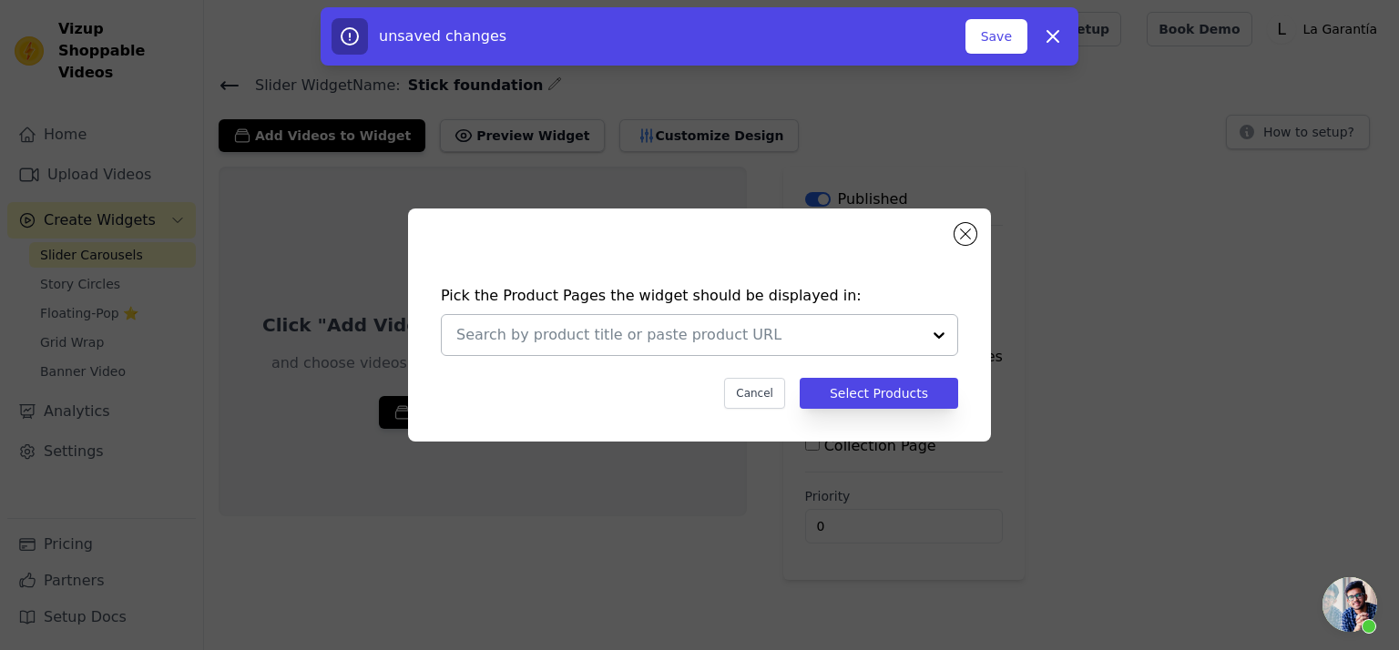
click at [621, 326] on input "text" at bounding box center [688, 335] width 465 height 22
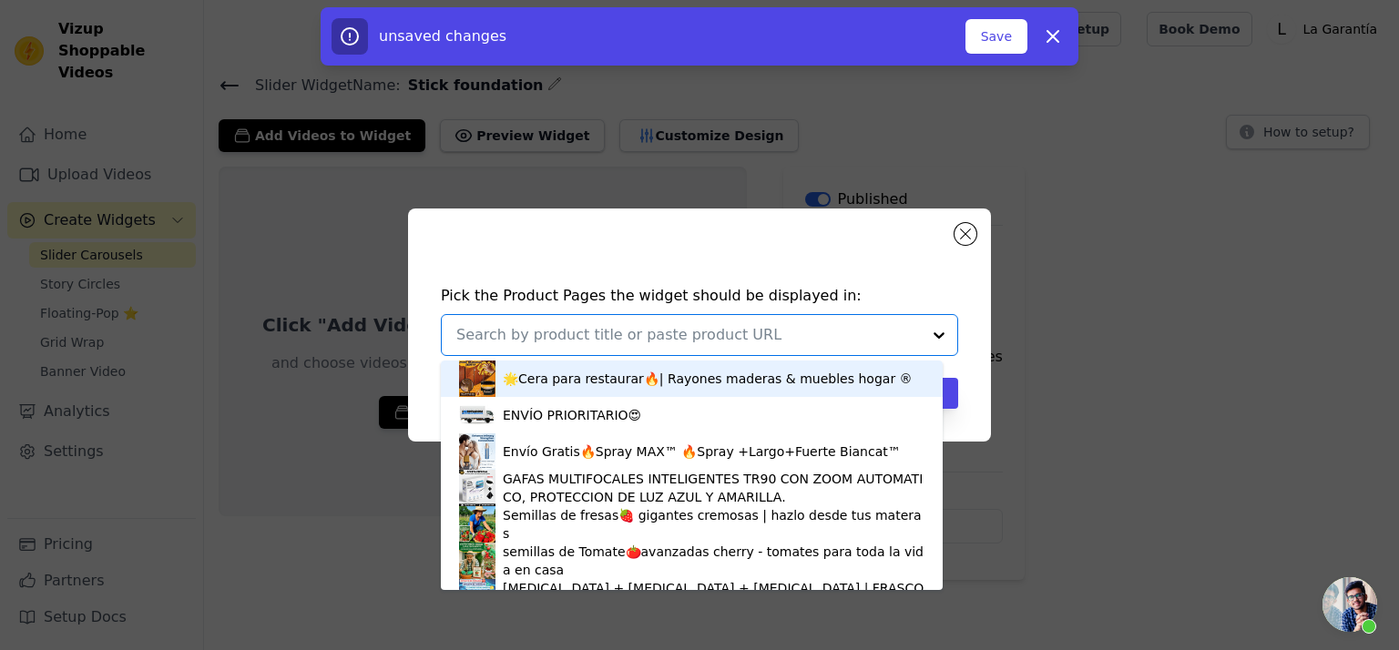
paste input "Base mate"
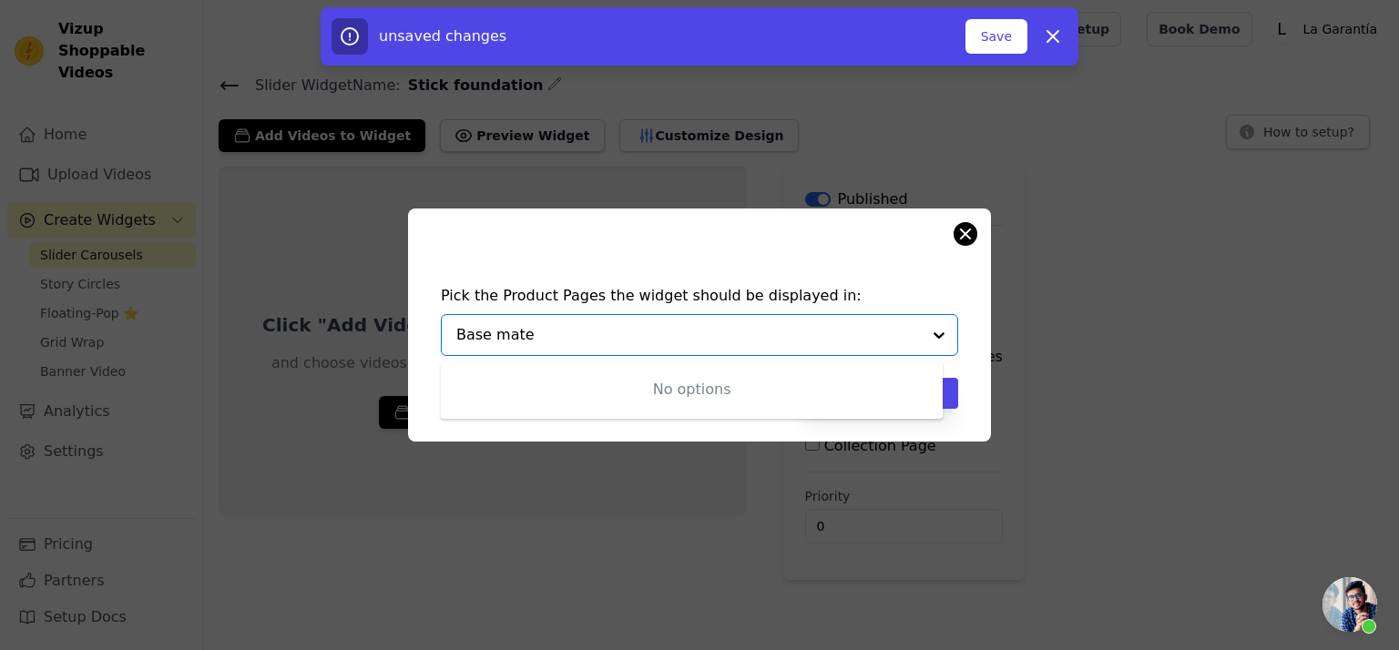
type input "Base mate"
click at [968, 230] on button "Close modal" at bounding box center [966, 234] width 22 height 22
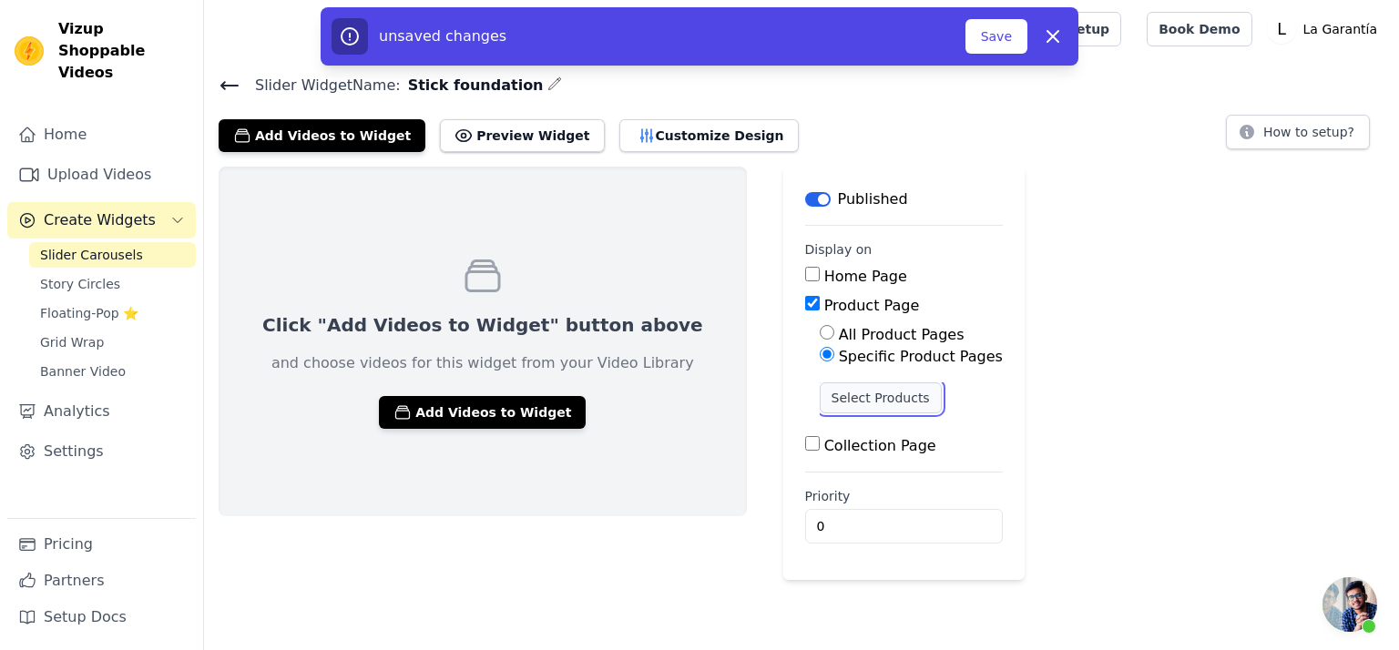
click at [820, 394] on button "Select Products" at bounding box center [881, 398] width 122 height 31
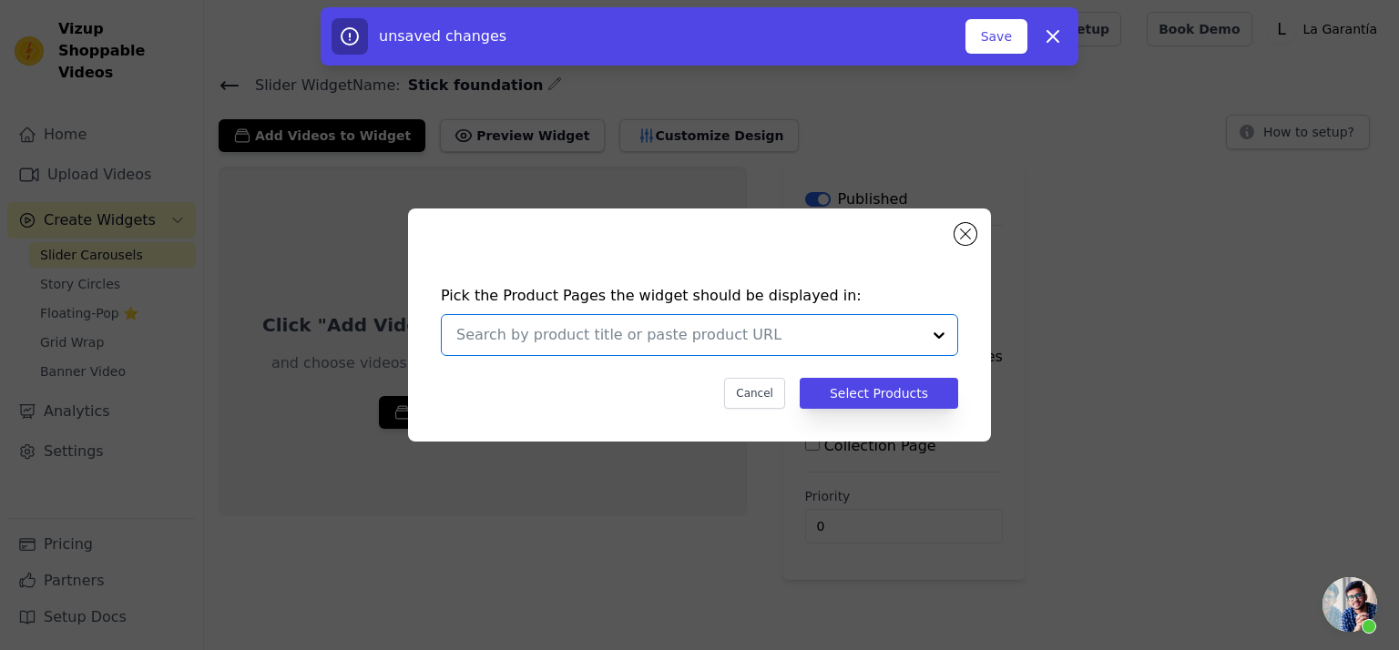
click at [718, 325] on input "text" at bounding box center [688, 335] width 465 height 22
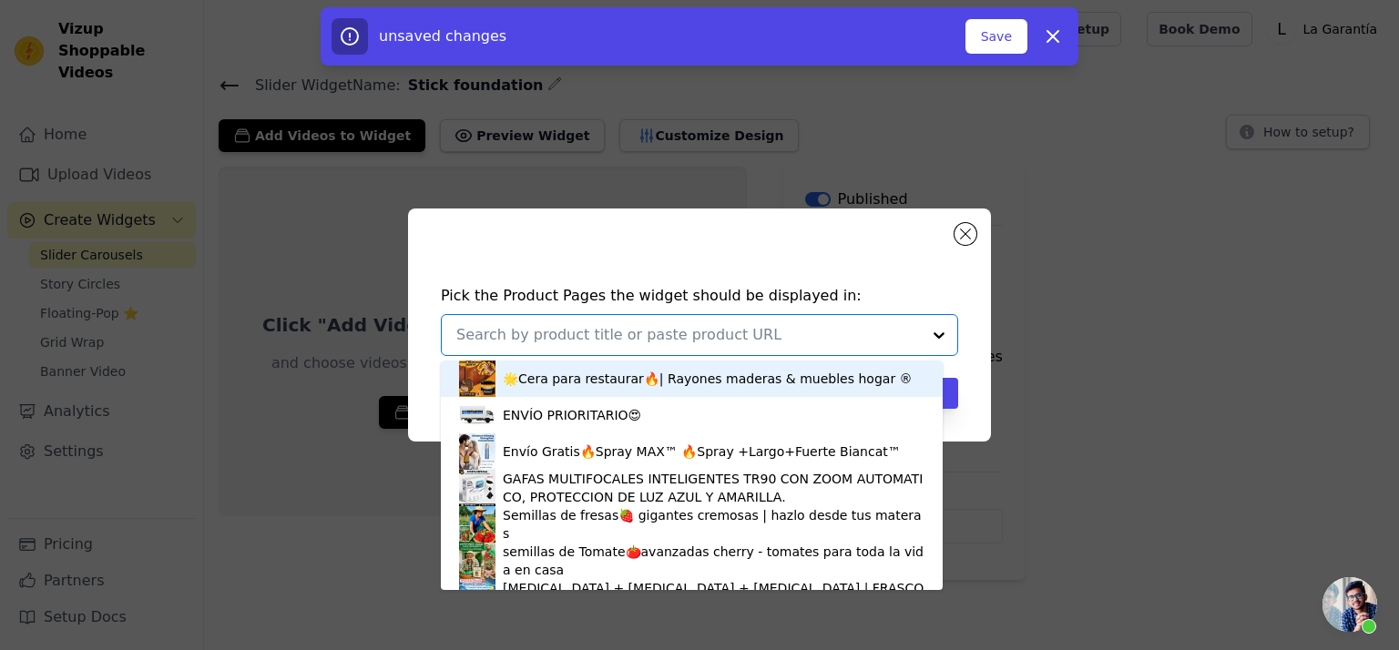
paste input "Base mate"
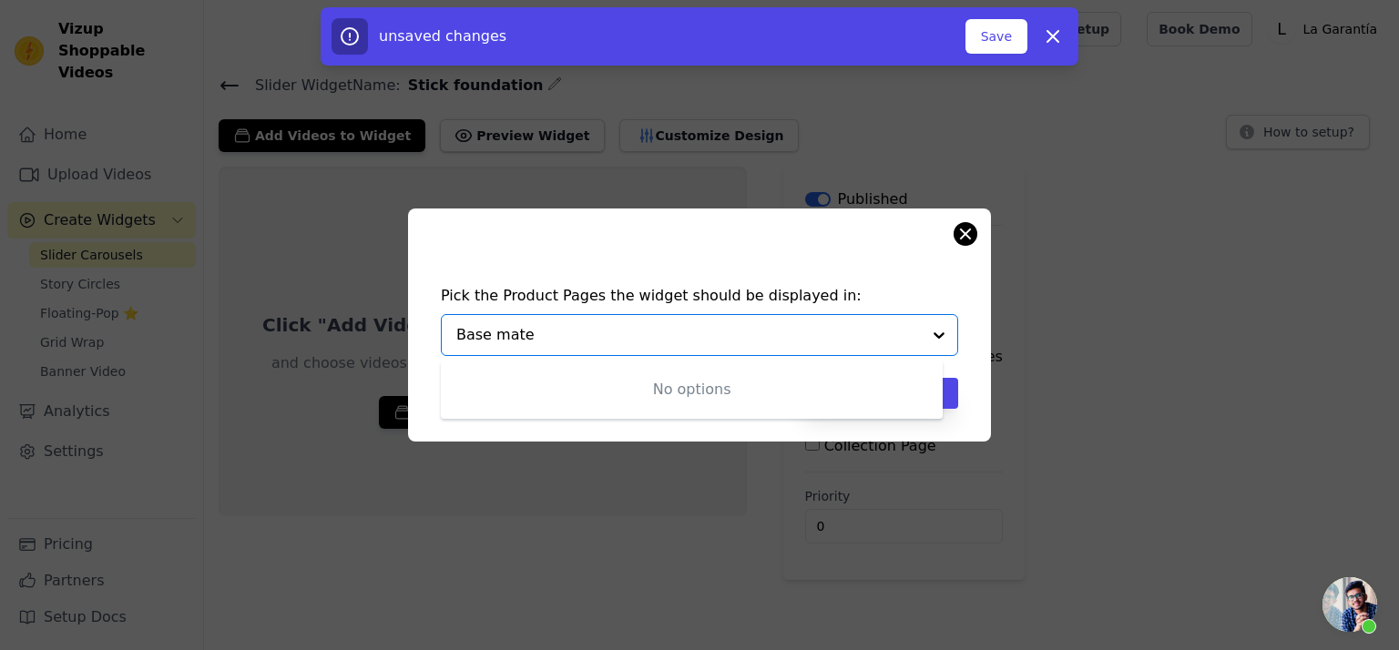
type input "Base mate"
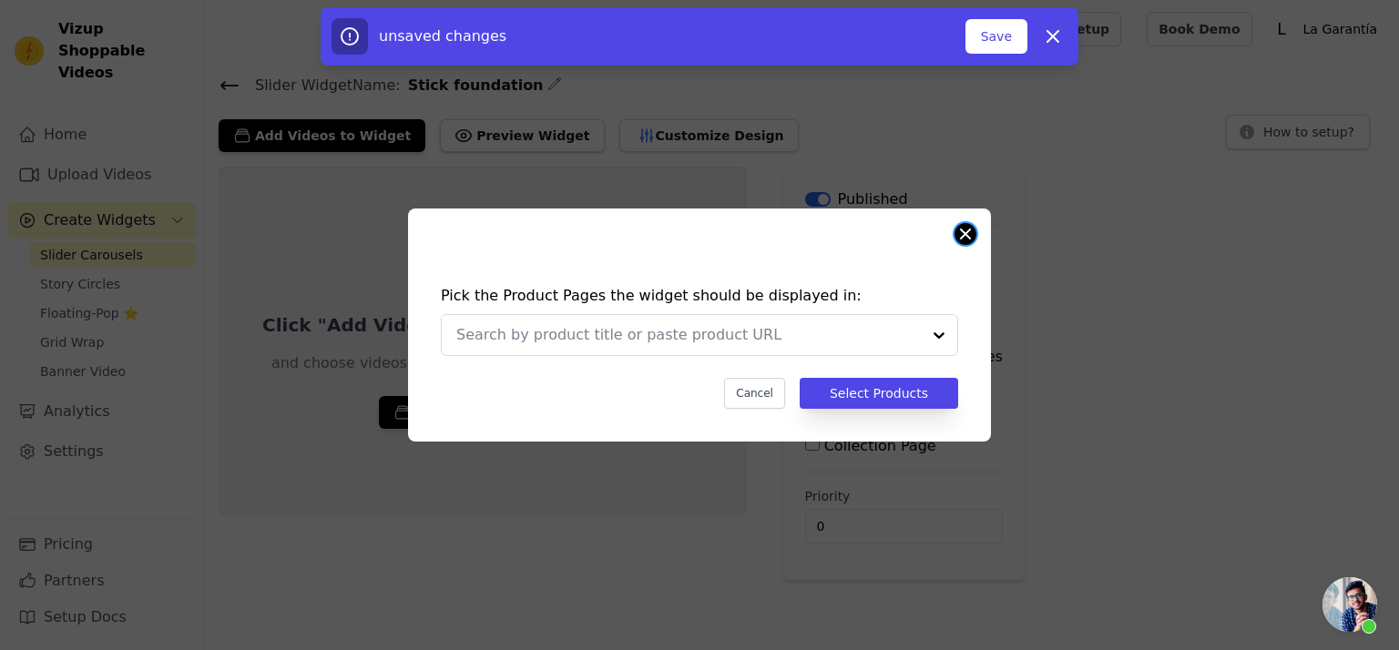
click at [962, 235] on button "Close modal" at bounding box center [966, 234] width 22 height 22
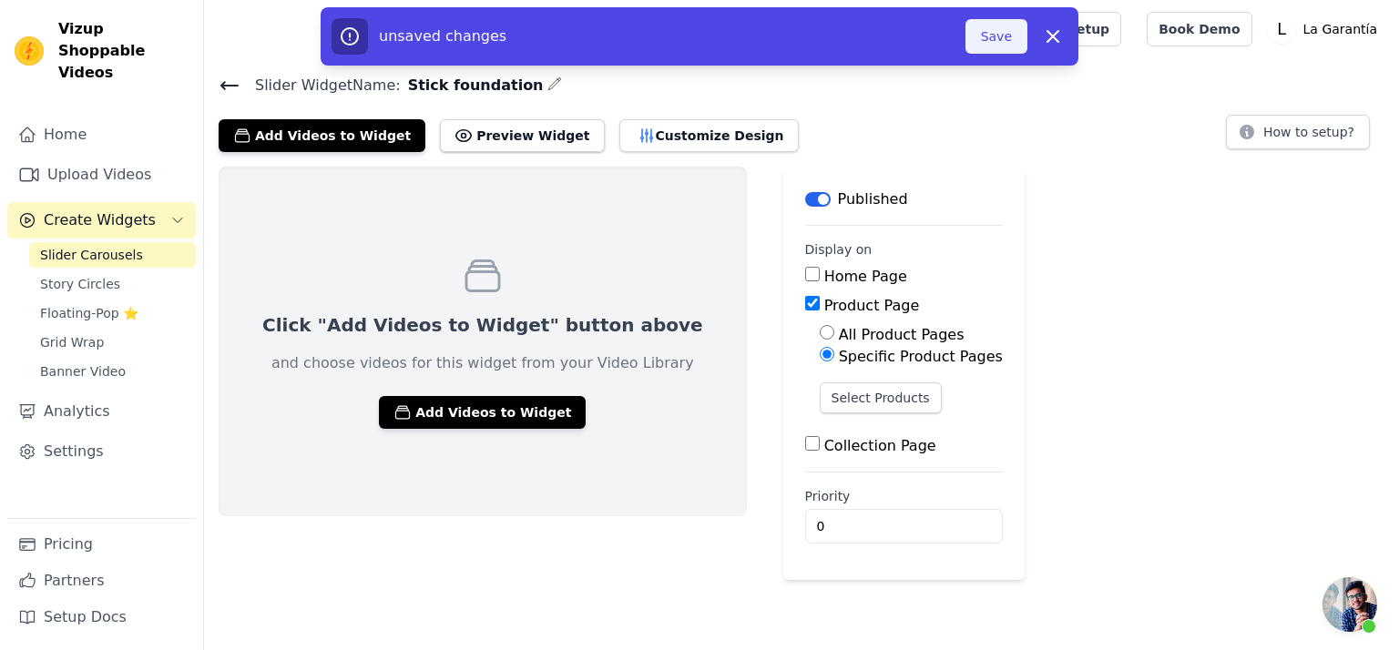
click at [1004, 34] on button "Save" at bounding box center [997, 36] width 62 height 35
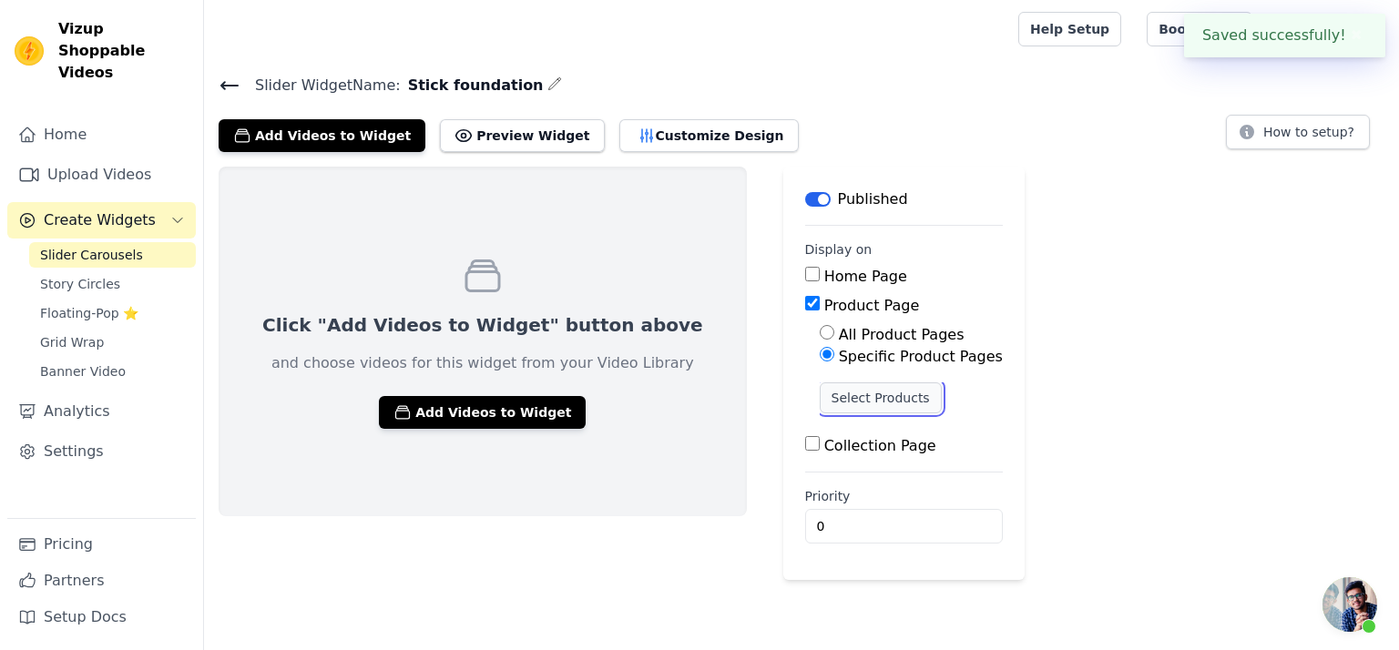
click at [820, 398] on button "Select Products" at bounding box center [881, 398] width 122 height 31
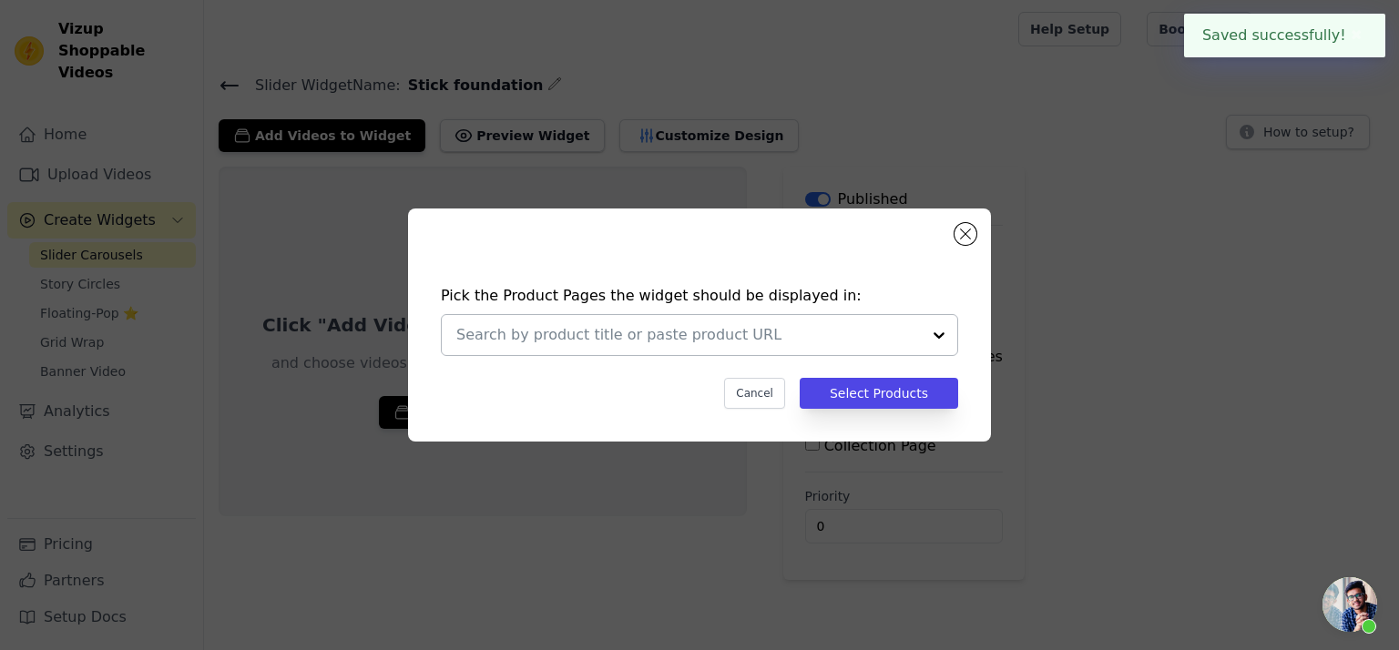
click at [656, 329] on input "text" at bounding box center [688, 335] width 465 height 22
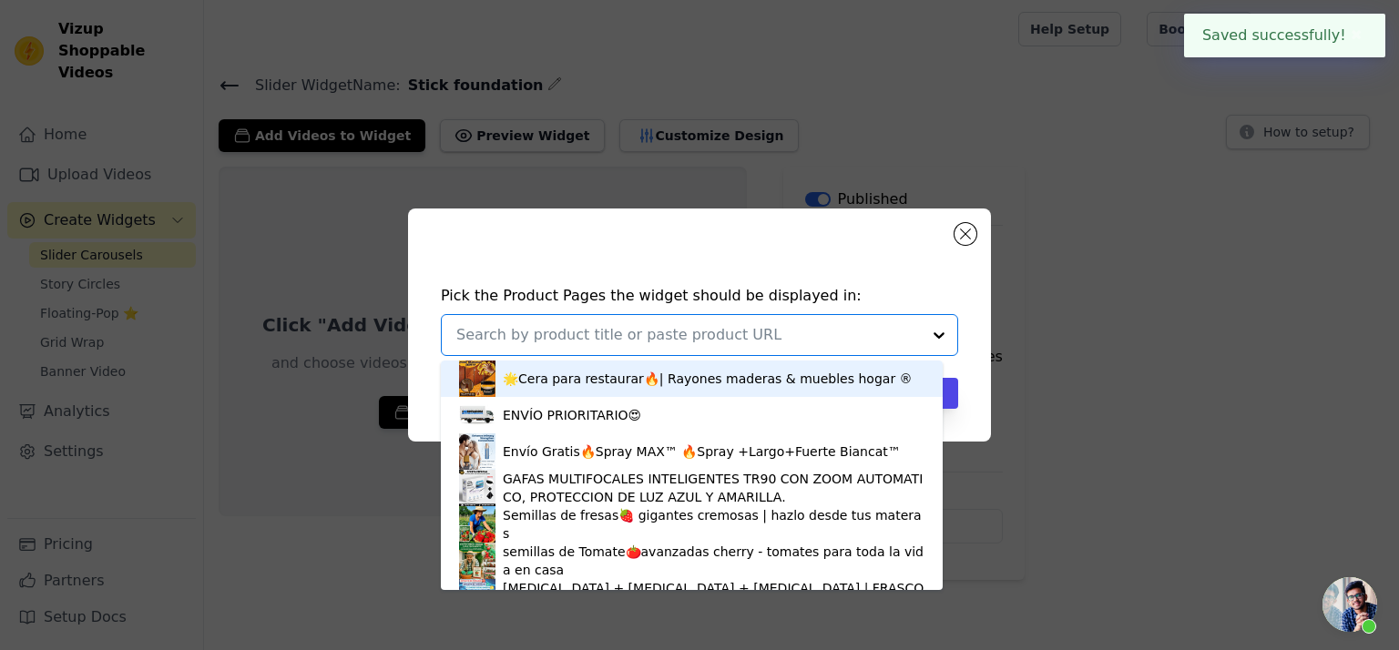
paste input "Base mate"
type input "Base mate"
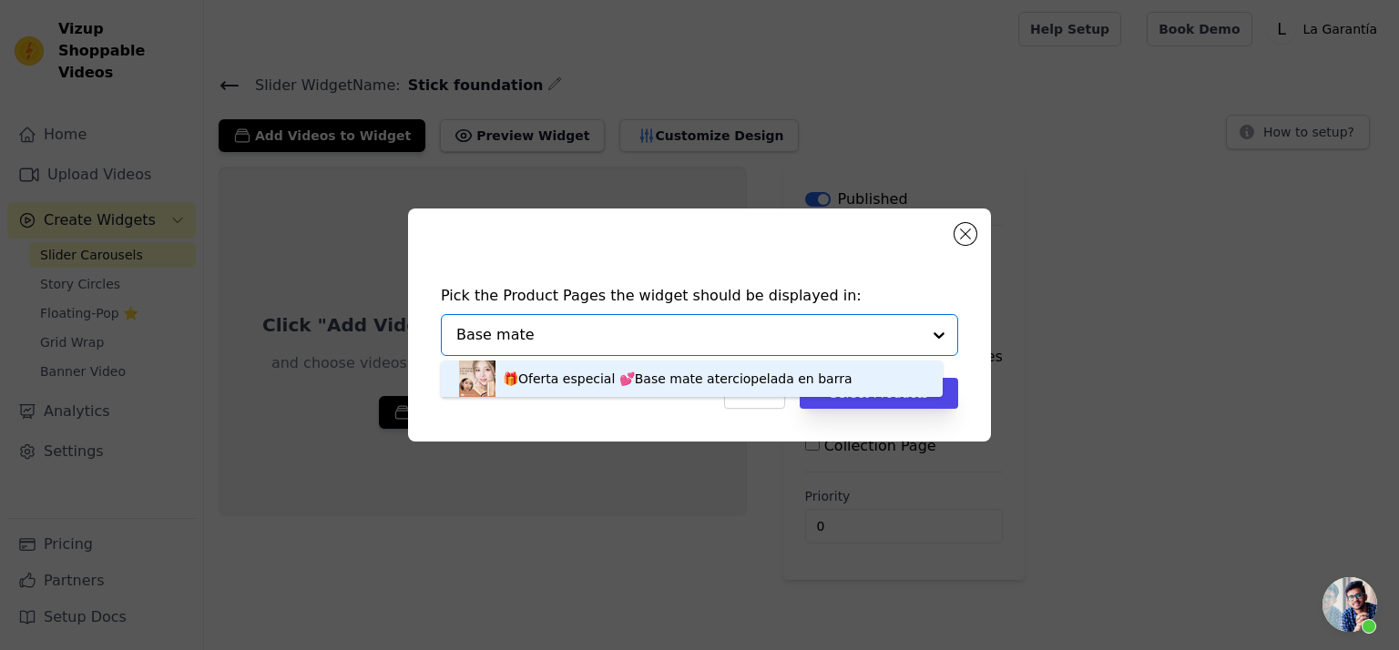
click at [639, 380] on div "🎁Oferta especial 💕Base mate aterciopelada en barra" at bounding box center [677, 379] width 349 height 18
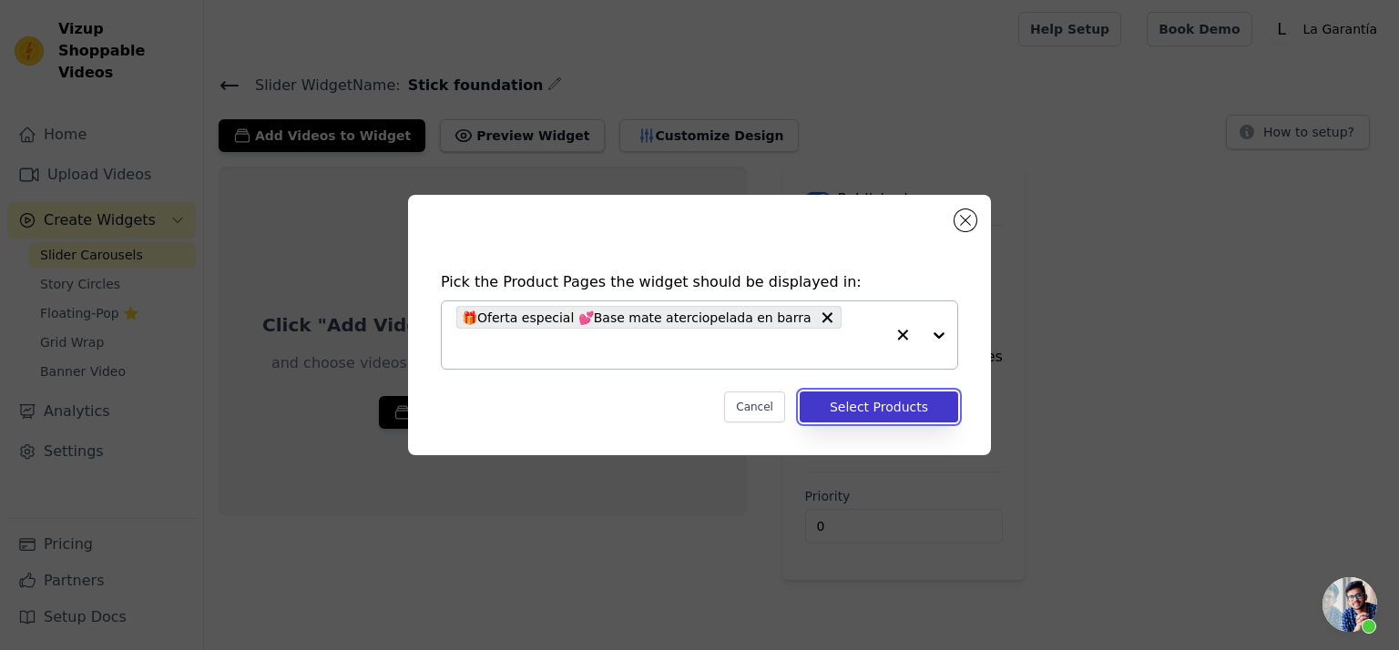
click at [863, 392] on button "Select Products" at bounding box center [879, 407] width 159 height 31
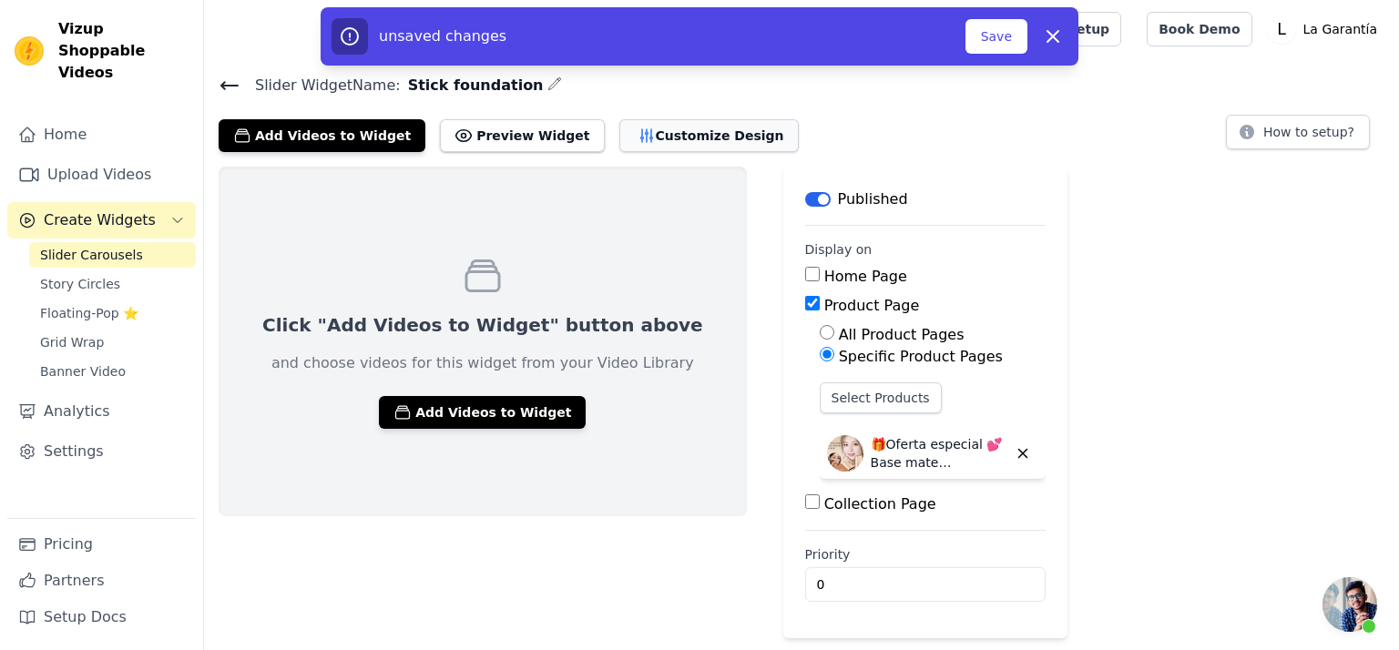
click at [637, 128] on button "Customize Design" at bounding box center [708, 135] width 179 height 33
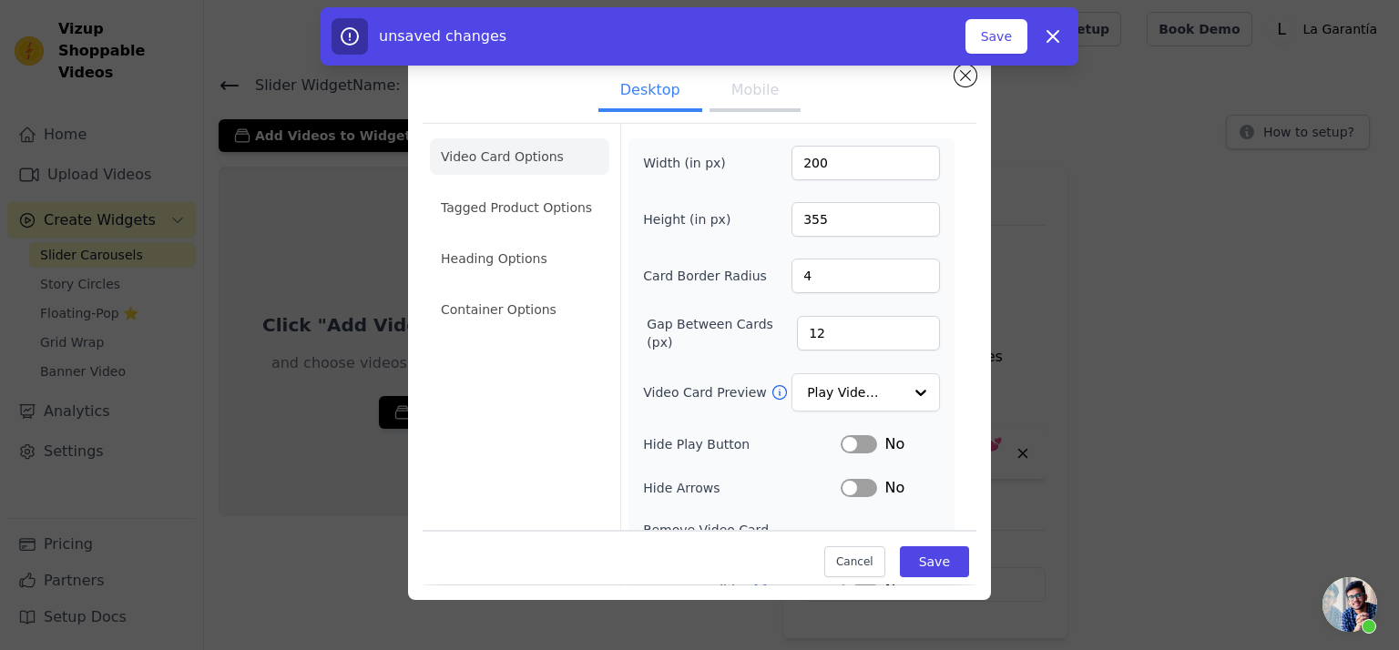
click at [758, 93] on button "Mobile" at bounding box center [755, 92] width 91 height 40
click at [969, 79] on button "Close modal" at bounding box center [966, 76] width 22 height 22
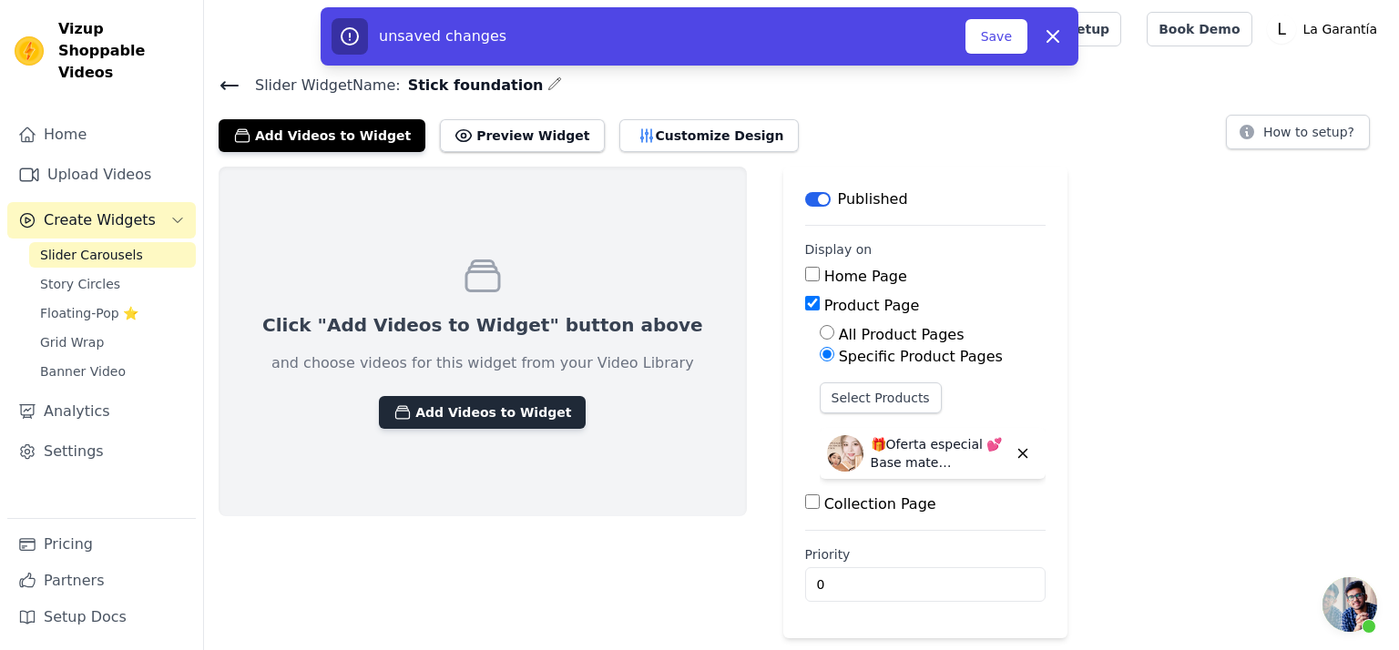
click at [400, 424] on button "Add Videos to Widget" at bounding box center [482, 412] width 207 height 33
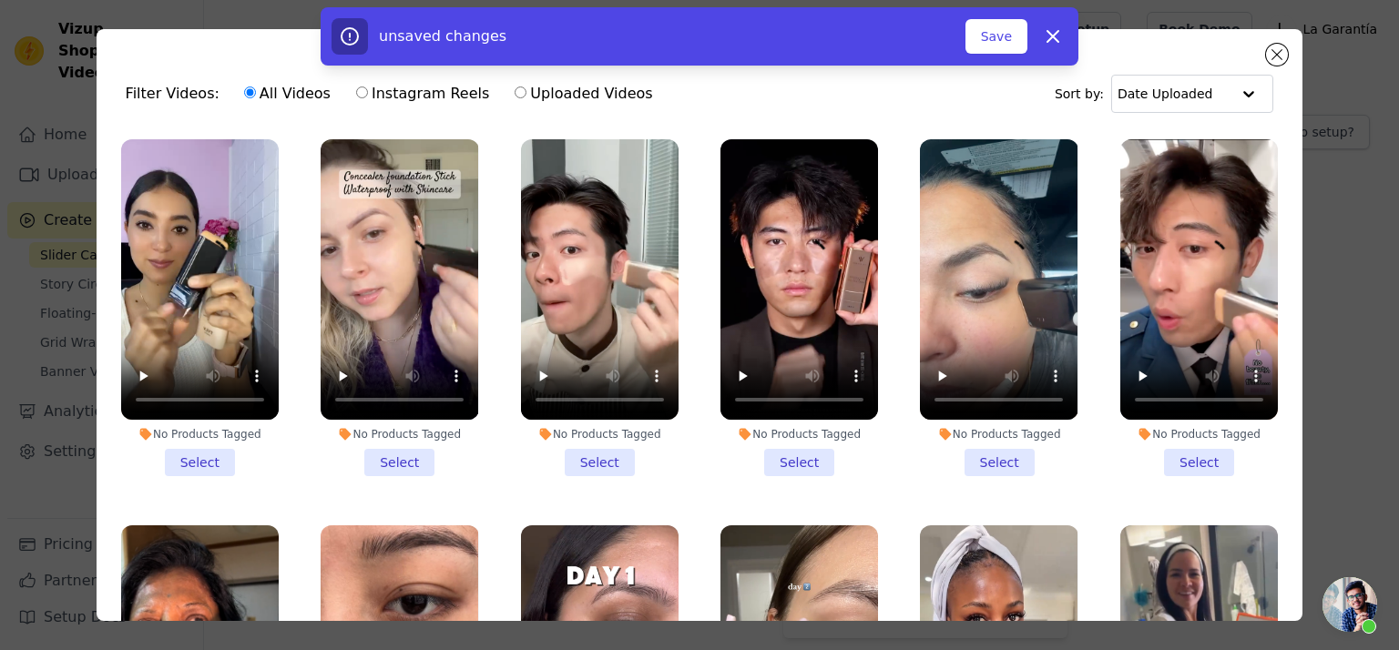
click at [197, 452] on li "No Products Tagged Select" at bounding box center [200, 307] width 158 height 337
click at [0, 0] on input "No Products Tagged Select" at bounding box center [0, 0] width 0 height 0
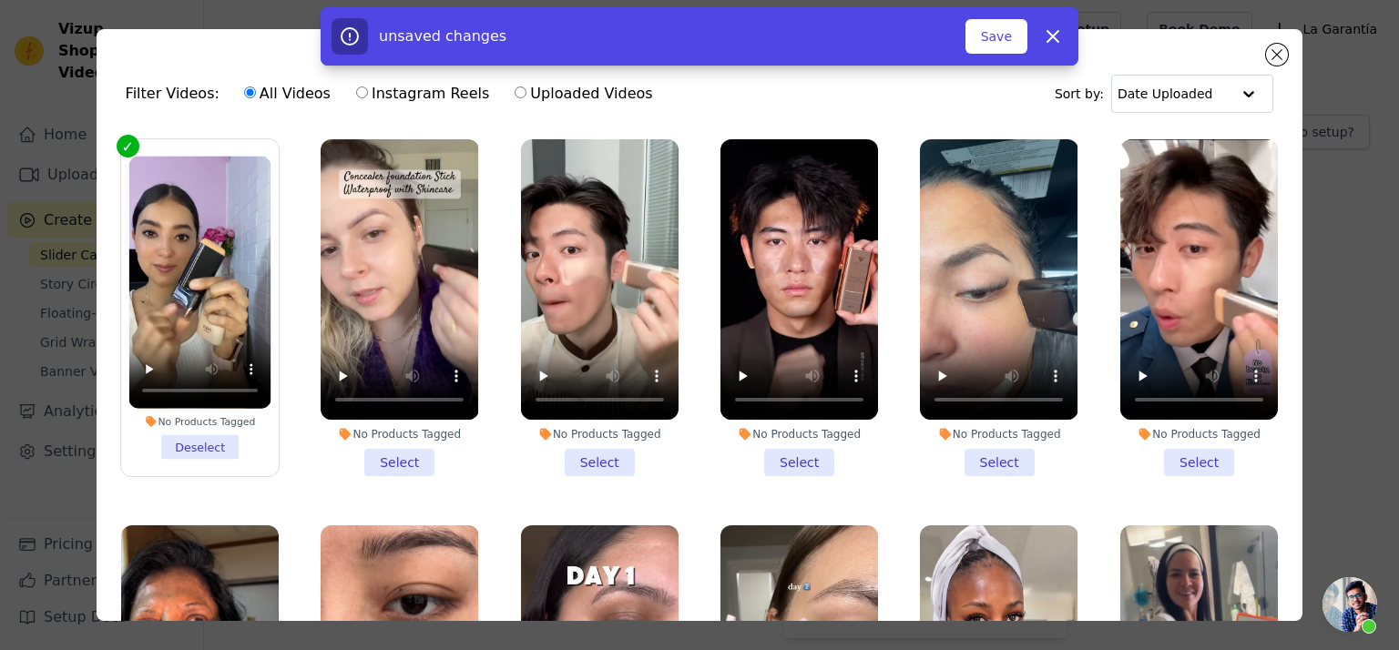
click at [399, 456] on li "No Products Tagged Select" at bounding box center [400, 307] width 158 height 337
click at [0, 0] on input "No Products Tagged Select" at bounding box center [0, 0] width 0 height 0
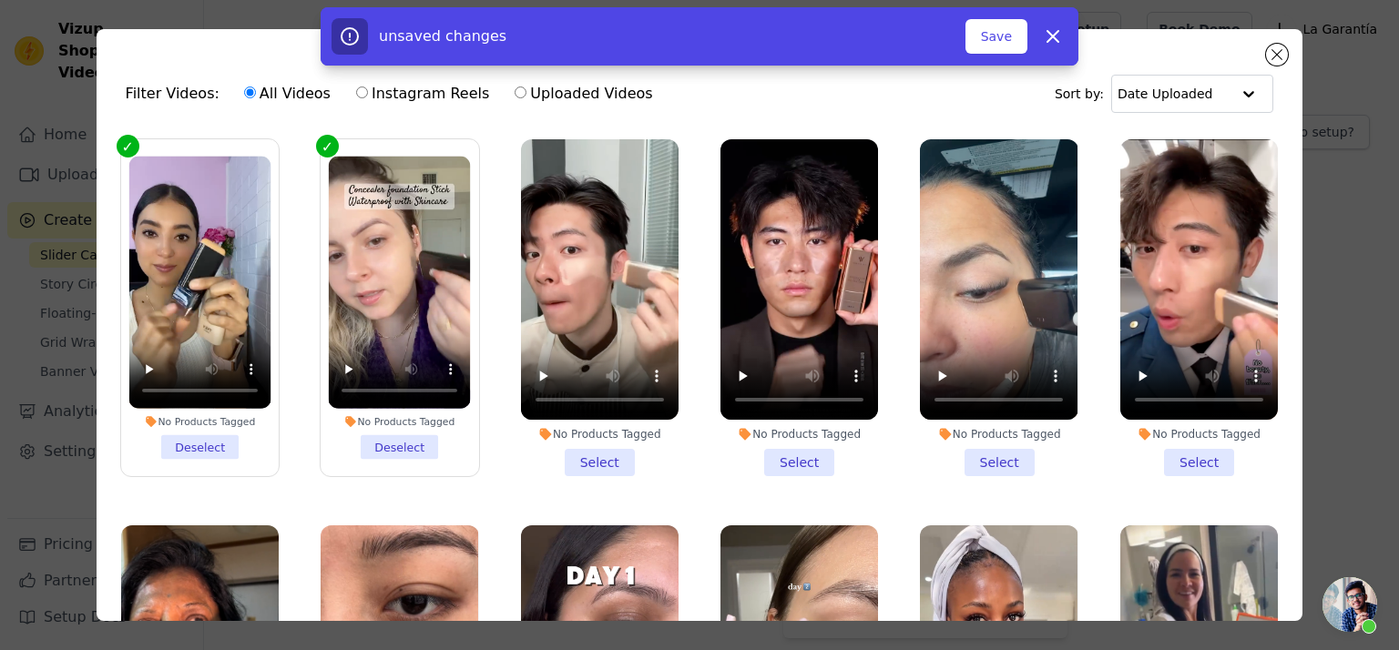
click at [400, 455] on label "No Products Tagged Deselect" at bounding box center [399, 307] width 159 height 339
click at [0, 0] on input "No Products Tagged Deselect" at bounding box center [0, 0] width 0 height 0
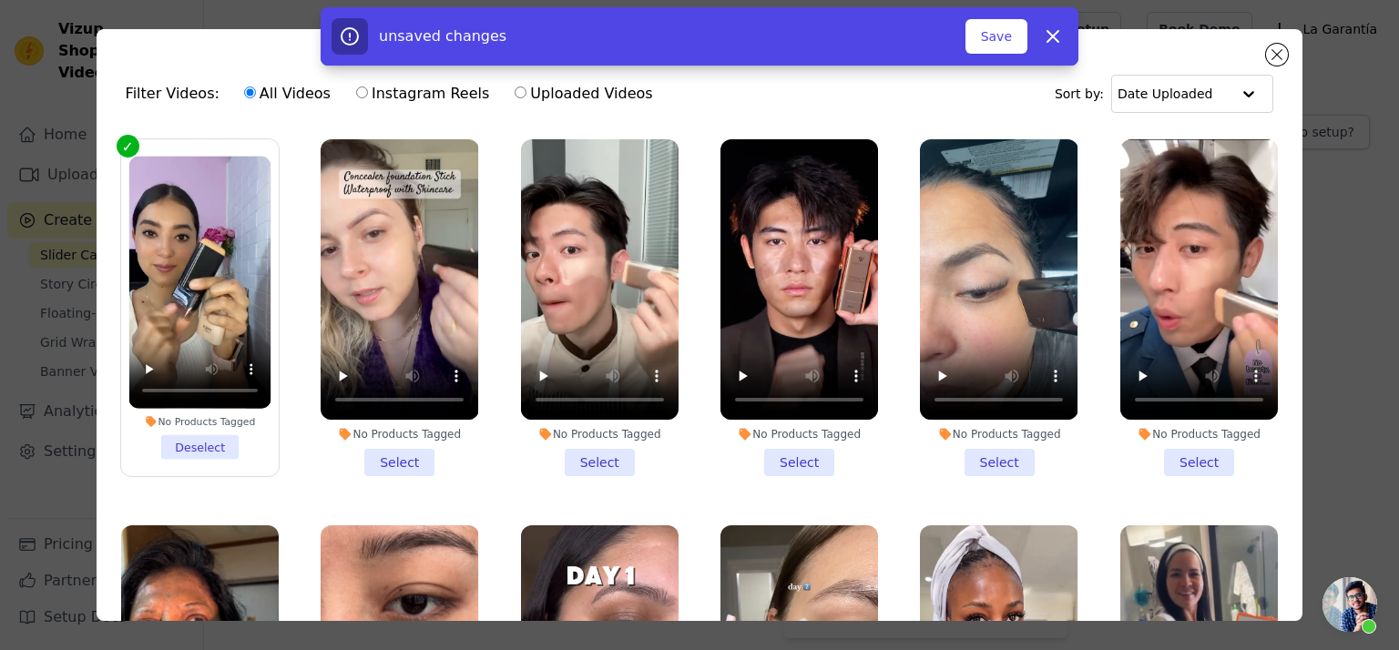
click at [784, 451] on li "No Products Tagged Select" at bounding box center [800, 307] width 158 height 337
click at [0, 0] on input "No Products Tagged Select" at bounding box center [0, 0] width 0 height 0
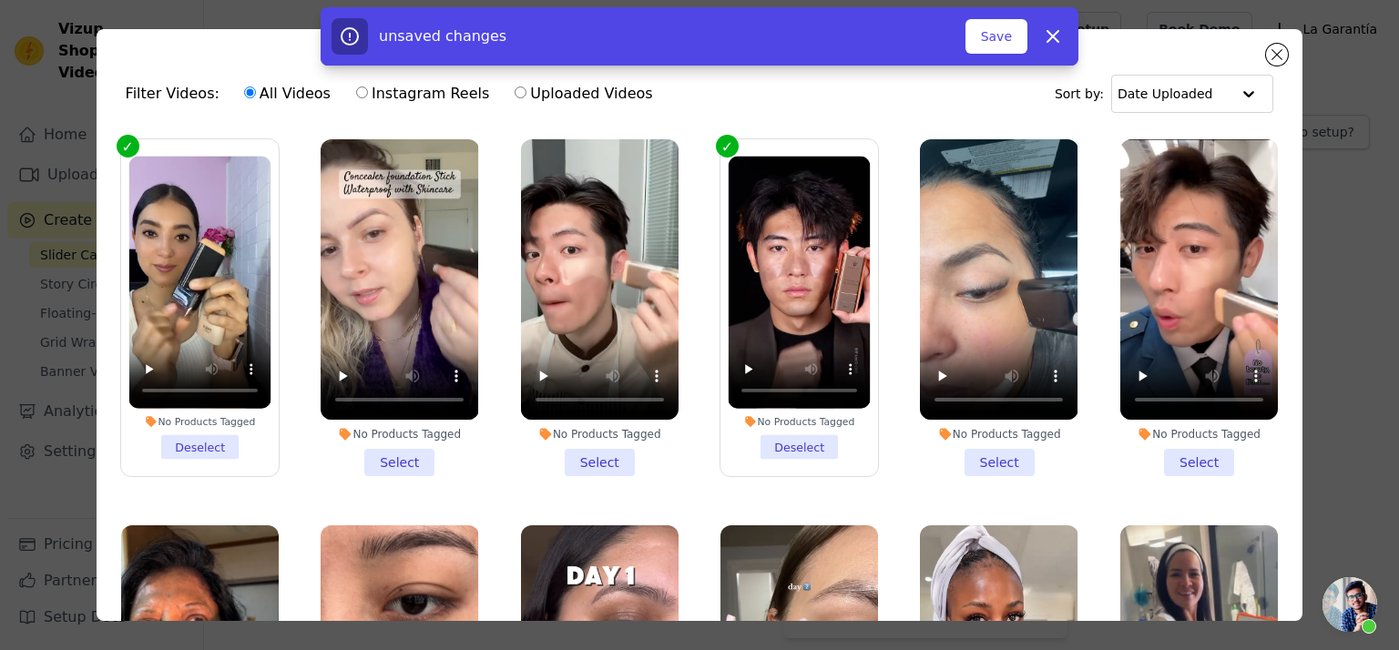
click at [406, 454] on li "No Products Tagged Select" at bounding box center [400, 307] width 158 height 337
click at [0, 0] on input "No Products Tagged Select" at bounding box center [0, 0] width 0 height 0
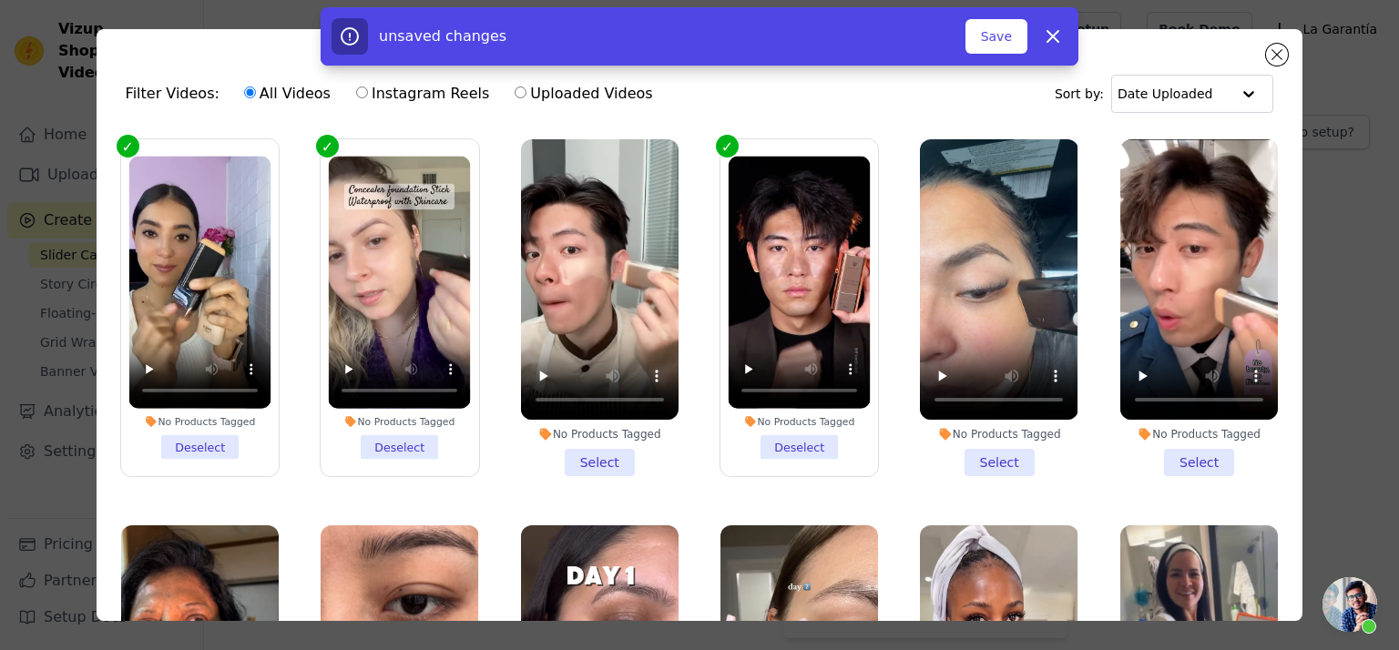
click at [977, 451] on li "No Products Tagged Select" at bounding box center [999, 307] width 158 height 337
click at [0, 0] on input "No Products Tagged Select" at bounding box center [0, 0] width 0 height 0
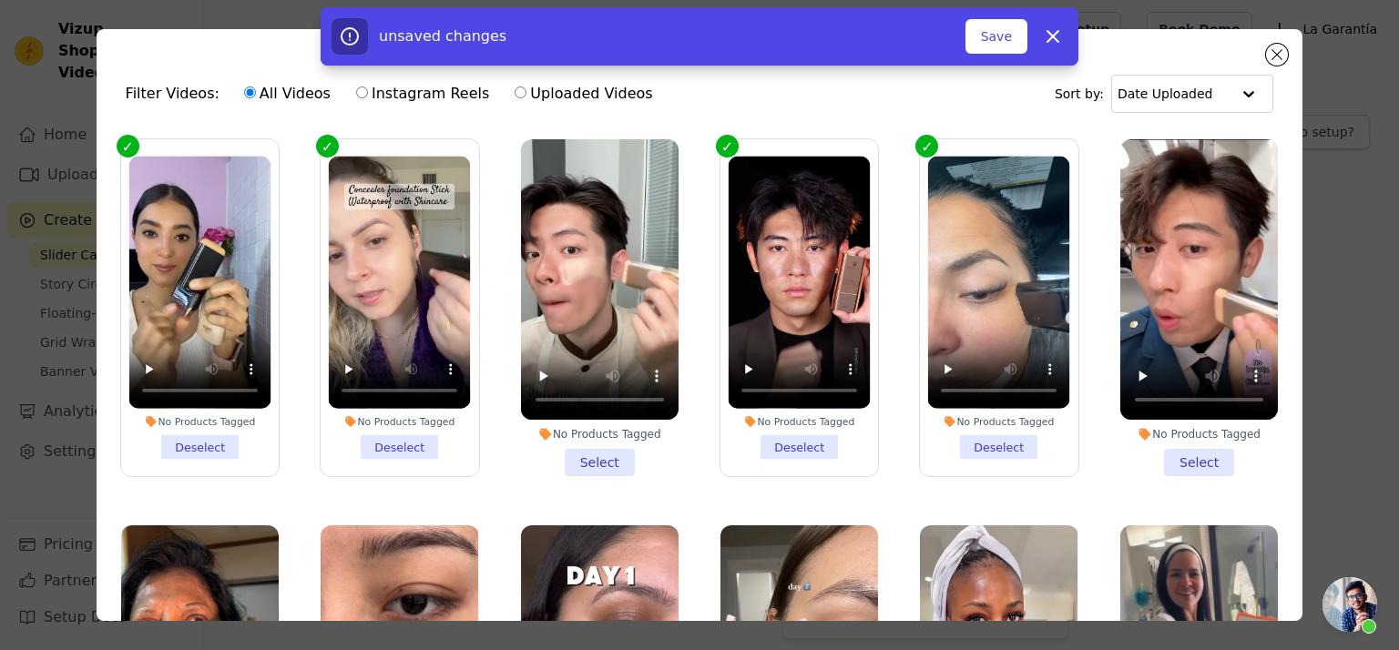
click at [581, 453] on li "No Products Tagged Select" at bounding box center [600, 307] width 158 height 337
click at [0, 0] on input "No Products Tagged Select" at bounding box center [0, 0] width 0 height 0
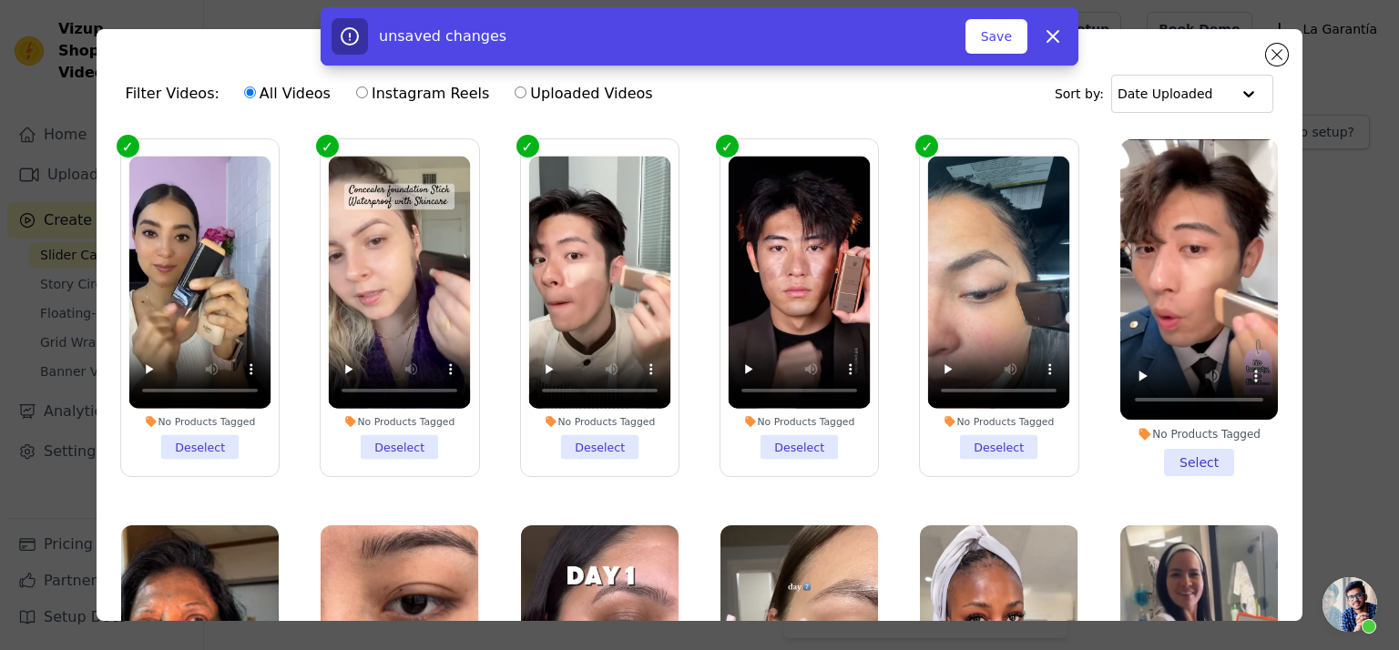
click at [1191, 461] on li "No Products Tagged Select" at bounding box center [1199, 307] width 158 height 337
click at [0, 0] on input "No Products Tagged Select" at bounding box center [0, 0] width 0 height 0
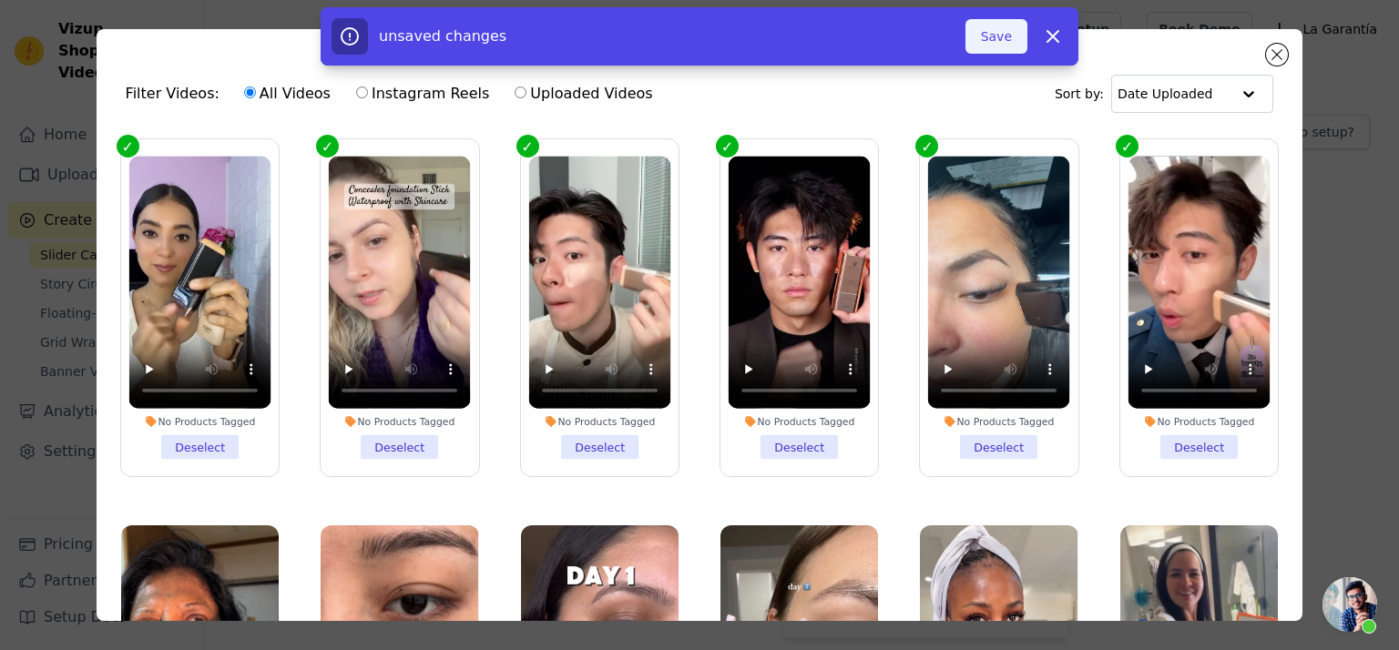
click at [990, 30] on button "Save" at bounding box center [997, 36] width 62 height 35
click at [947, 33] on button "Add To Widget" at bounding box center [966, 36] width 122 height 35
